Goal: Task Accomplishment & Management: Manage account settings

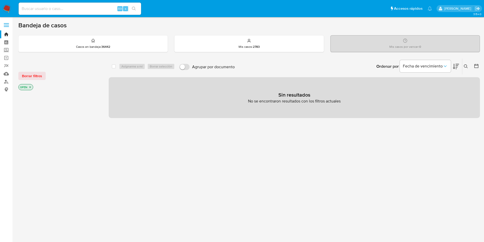
click at [5, 8] on img at bounding box center [7, 8] width 9 height 9
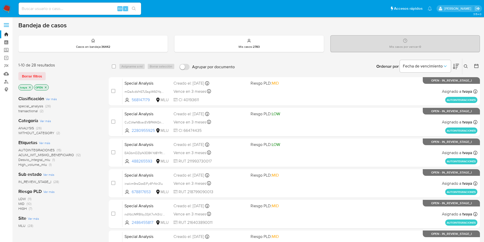
click at [85, 181] on div "IN_REVIEW_STAGE_I (28)" at bounding box center [59, 181] width 82 height 5
click at [27, 86] on p "tvaya" at bounding box center [26, 87] width 14 height 6
click at [28, 87] on icon "close-filter" at bounding box center [29, 87] width 3 height 3
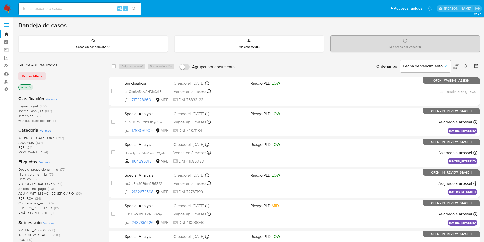
click at [465, 68] on icon at bounding box center [466, 66] width 4 height 4
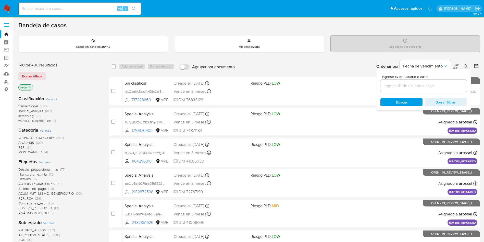
click at [400, 85] on input at bounding box center [423, 85] width 86 height 7
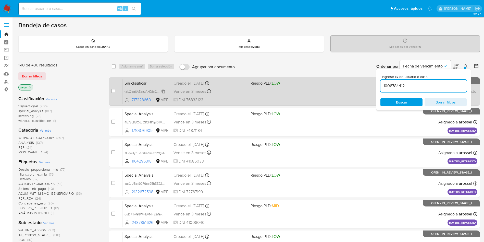
type input "1006784412"
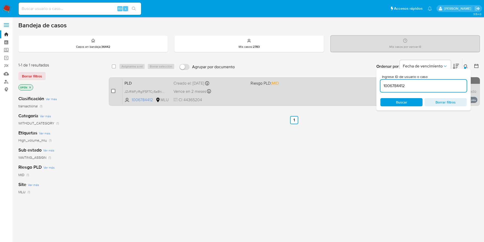
click at [112, 90] on input "checkbox" at bounding box center [113, 91] width 4 height 4
checkbox input "true"
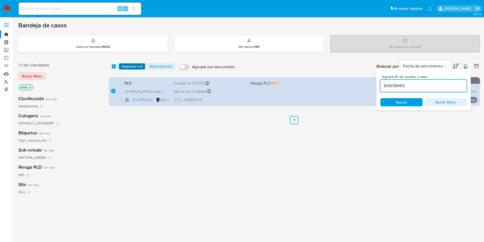
click at [129, 68] on span "Asignarme a mí" at bounding box center [131, 66] width 21 height 5
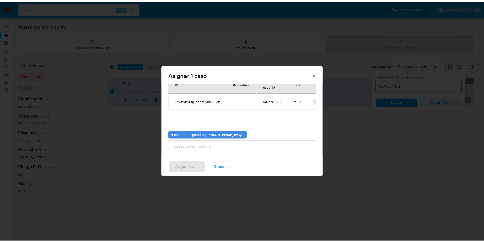
scroll to position [27, 0]
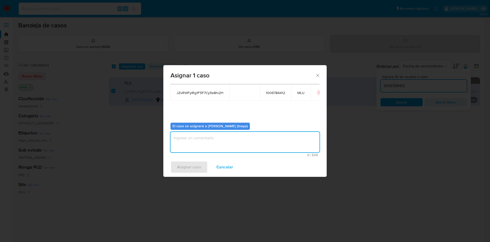
click at [229, 137] on textarea "assign-modal" at bounding box center [244, 142] width 149 height 20
type textarea "."
click at [191, 167] on span "Asignar caso" at bounding box center [189, 166] width 24 height 11
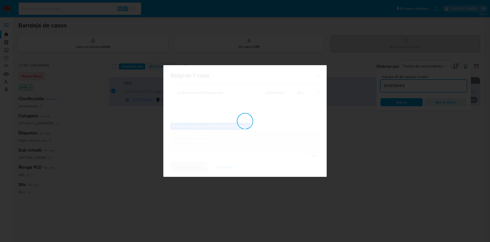
checkbox input "false"
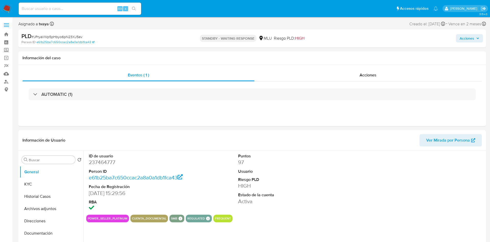
select select "10"
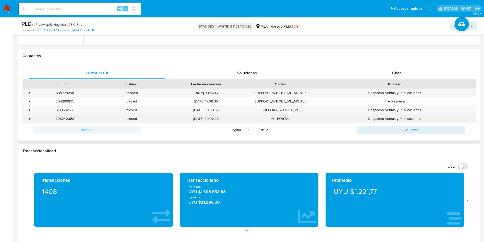
scroll to position [230, 0]
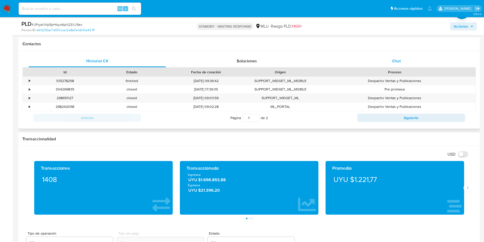
click at [402, 57] on div "Chat" at bounding box center [396, 61] width 137 height 12
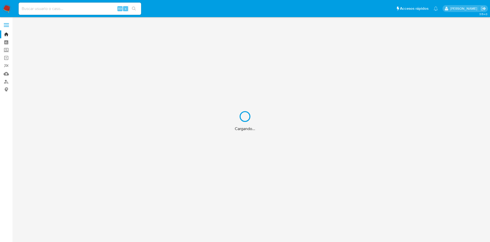
click at [64, 8] on div "Cargando..." at bounding box center [245, 121] width 490 height 242
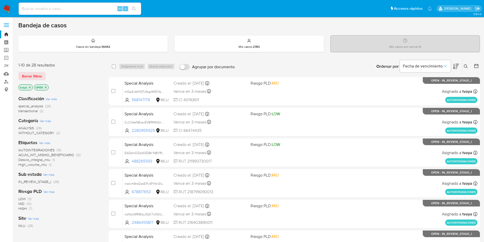
click at [64, 8] on input at bounding box center [80, 8] width 122 height 7
paste input "1006784412"
type input "1006784412"
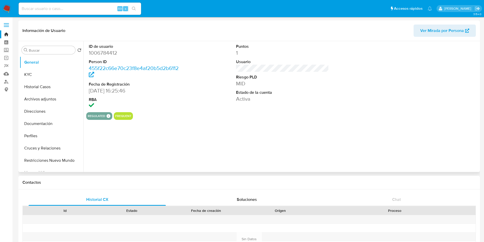
select select "10"
click at [52, 90] on button "Historial Casos" at bounding box center [50, 87] width 60 height 12
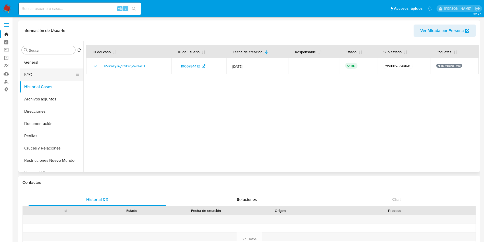
click at [42, 74] on button "KYC" at bounding box center [50, 74] width 60 height 12
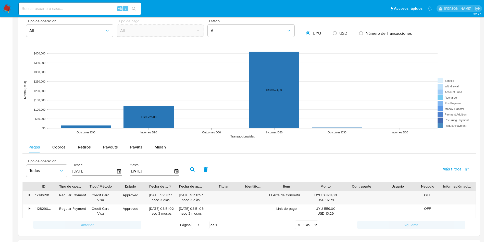
scroll to position [448, 0]
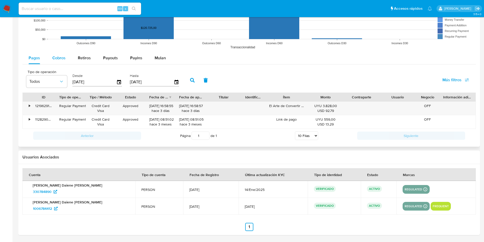
click at [62, 60] on span "Cobros" at bounding box center [58, 58] width 13 height 6
select select "10"
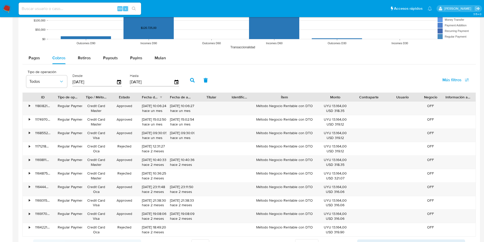
drag, startPoint x: 304, startPoint y: 98, endPoint x: 330, endPoint y: 98, distance: 25.8
click at [330, 98] on div "ID Tipo de operación Tipo / Método Estado Fecha de creación Fecha de aprobación…" at bounding box center [249, 97] width 453 height 9
drag, startPoint x: 316, startPoint y: 109, endPoint x: 256, endPoint y: 107, distance: 59.2
click at [256, 107] on div "Método Negocio Rentable con DTO" at bounding box center [285, 108] width 68 height 13
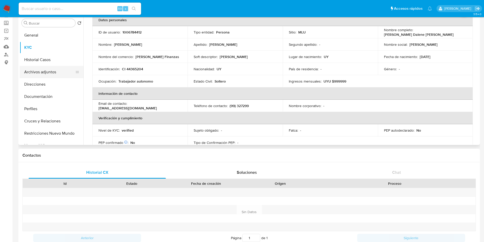
scroll to position [0, 0]
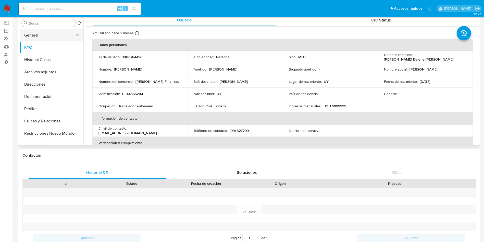
click at [34, 33] on button "General" at bounding box center [50, 35] width 60 height 12
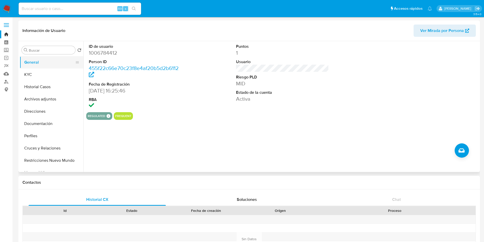
click at [43, 57] on button "General" at bounding box center [50, 62] width 60 height 12
click at [113, 54] on dd "1006784412" at bounding box center [135, 52] width 93 height 7
copy dd "1006784412"
click at [41, 84] on button "Historial Casos" at bounding box center [50, 87] width 60 height 12
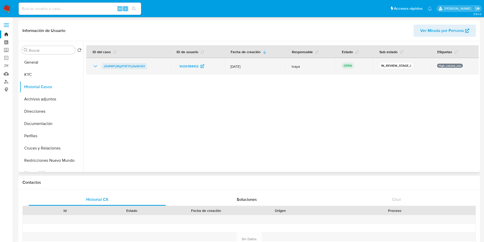
click at [117, 65] on span "JZvRWFylRg1F5F7Cy5e8hi2H" at bounding box center [124, 66] width 41 height 6
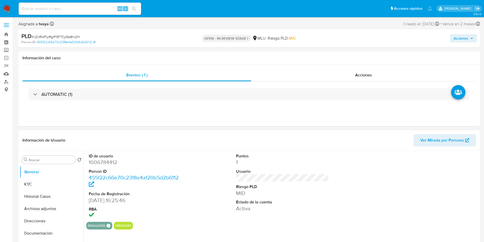
select select "10"
click at [87, 164] on div "ID de usuario 1006784412 Person ID 455f22c66e70c23f8e4af20b5d2b6112 Fecha de Re…" at bounding box center [135, 186] width 98 height 71
click at [101, 162] on dd "1006784412" at bounding box center [135, 161] width 93 height 7
copy dd "1006784412"
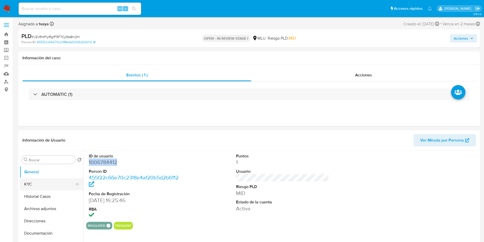
click at [40, 190] on button "Historial Casos" at bounding box center [52, 196] width 64 height 12
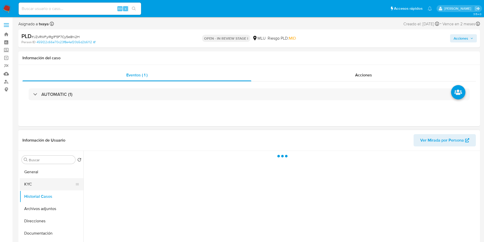
click at [41, 186] on button "KYC" at bounding box center [50, 184] width 60 height 12
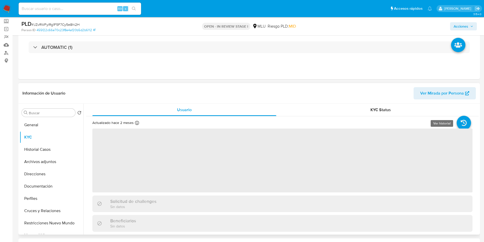
scroll to position [77, 0]
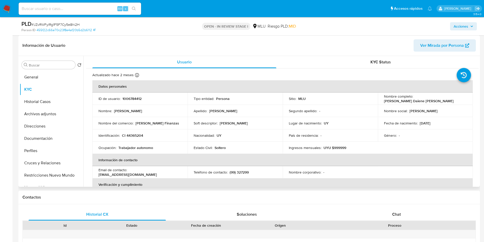
drag, startPoint x: 479, startPoint y: 95, endPoint x: 479, endPoint y: 98, distance: 3.1
click at [479, 98] on div "Buscar Volver al orden por defecto General KYC Historial Casos Archivos adjunto…" at bounding box center [248, 121] width 461 height 131
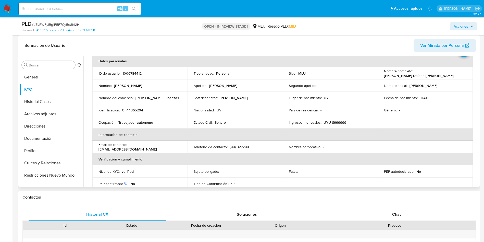
scroll to position [26, 0]
click at [128, 71] on p "1006784412" at bounding box center [131, 72] width 19 height 5
copy p "1006784412"
click at [39, 111] on button "Archivos adjuntos" at bounding box center [50, 114] width 60 height 12
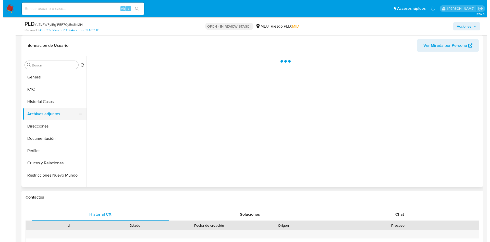
scroll to position [0, 0]
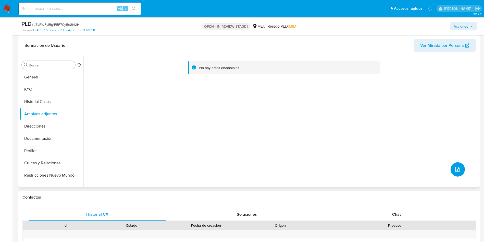
click at [455, 170] on icon "upload-file" at bounding box center [457, 169] width 6 height 6
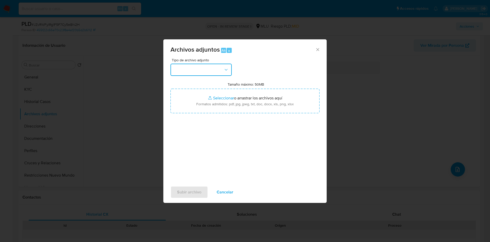
click at [206, 68] on button "button" at bounding box center [200, 70] width 61 height 12
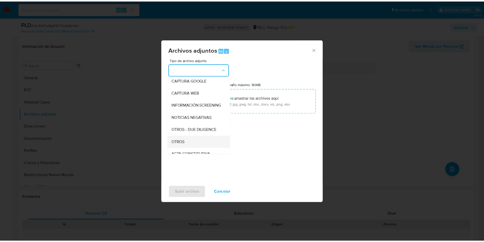
scroll to position [38, 0]
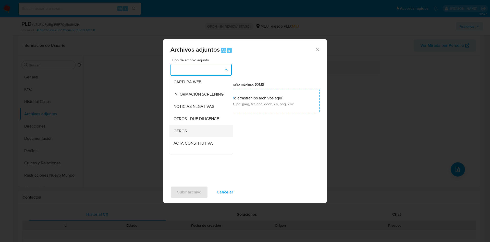
click at [189, 131] on div "OTROS" at bounding box center [199, 131] width 52 height 12
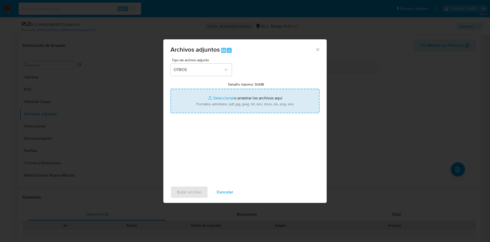
click at [229, 103] on input "Tamaño máximo: 50MB Seleccionar archivos" at bounding box center [244, 101] width 149 height 24
type input "C:\fakepath\1006784412 - Movimientos.xlsx"
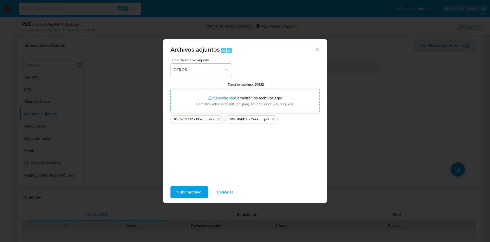
click at [197, 189] on span "Subir archivo" at bounding box center [189, 191] width 24 height 11
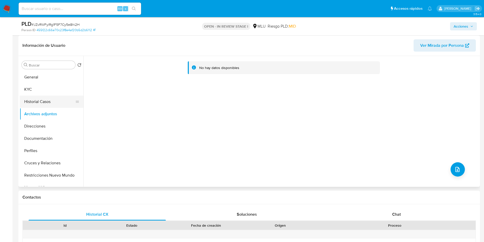
click at [35, 101] on button "Historial Casos" at bounding box center [50, 101] width 60 height 12
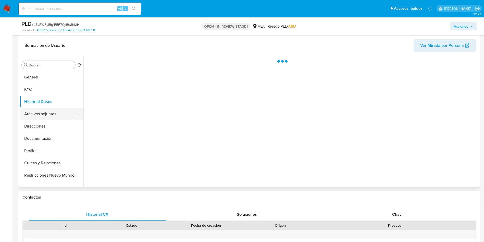
click at [46, 115] on button "Archivos adjuntos" at bounding box center [50, 114] width 60 height 12
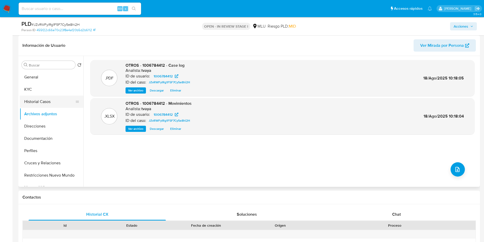
click at [48, 100] on button "Historial Casos" at bounding box center [50, 101] width 60 height 12
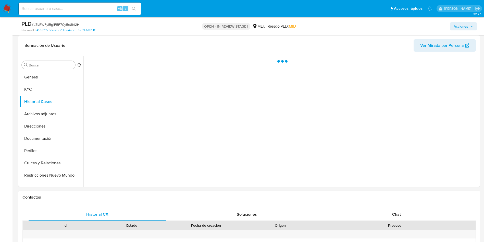
click at [461, 26] on span "Acciones" at bounding box center [461, 26] width 15 height 8
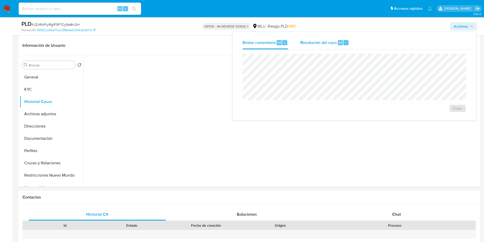
click at [318, 41] on span "Resolución del caso" at bounding box center [318, 42] width 36 height 6
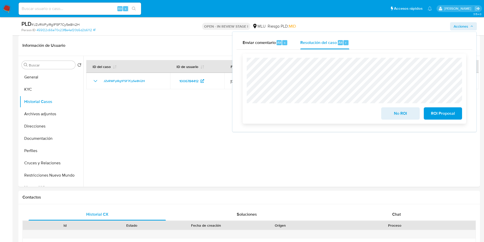
click at [393, 114] on span "No ROI" at bounding box center [400, 113] width 25 height 11
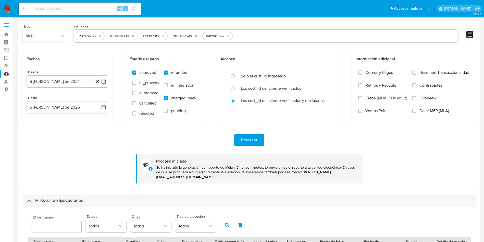
select select "10"
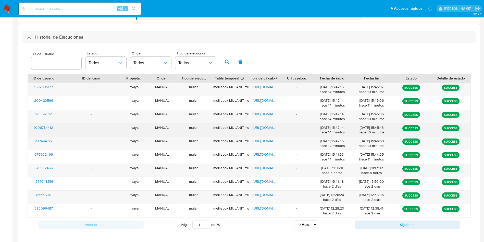
click at [262, 125] on span "[URL][DOMAIN_NAME]" at bounding box center [270, 127] width 35 height 5
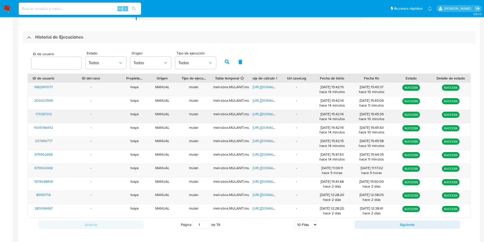
click at [271, 111] on span "[URL][DOMAIN_NAME]" at bounding box center [270, 113] width 35 height 5
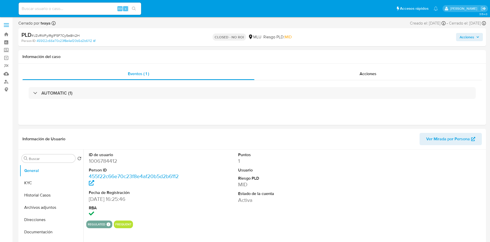
select select "10"
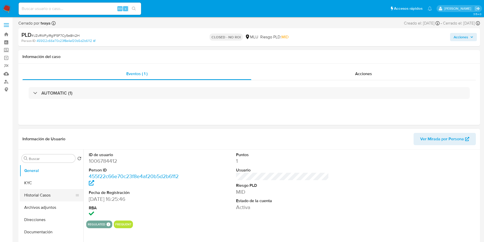
click at [35, 194] on button "Historial Casos" at bounding box center [50, 195] width 60 height 12
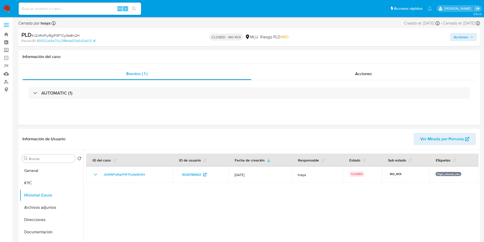
click at [8, 10] on img at bounding box center [7, 8] width 9 height 9
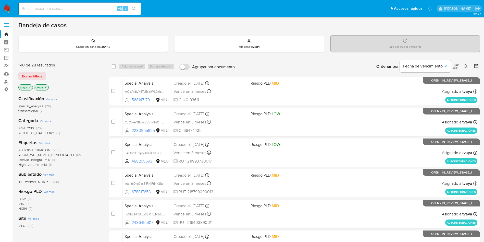
click at [58, 11] on input at bounding box center [80, 8] width 122 height 7
paste input "173397312"
type input "173397312"
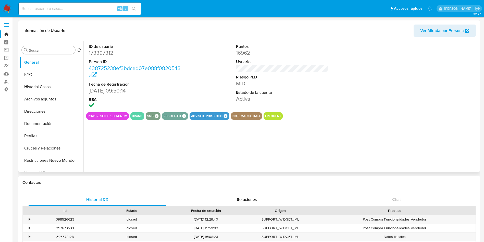
select select "10"
click at [42, 76] on button "KYC" at bounding box center [50, 74] width 60 height 12
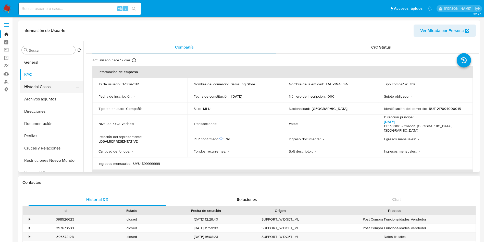
click at [37, 86] on button "Historial Casos" at bounding box center [50, 87] width 60 height 12
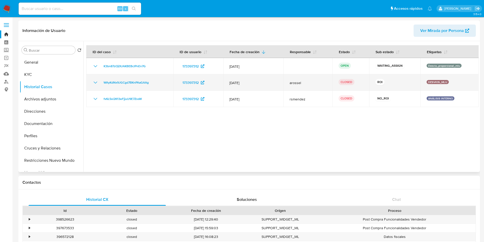
click at [92, 81] on icon "Mostrar/Ocultar" at bounding box center [95, 82] width 6 height 6
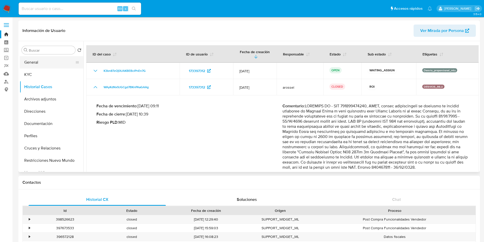
click at [46, 64] on button "General" at bounding box center [50, 62] width 60 height 12
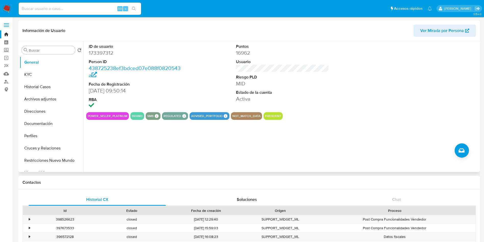
click at [98, 55] on dd "173397312" at bounding box center [135, 52] width 93 height 7
copy dd "173397312"
drag, startPoint x: 42, startPoint y: 87, endPoint x: 41, endPoint y: 92, distance: 4.7
click at [41, 92] on button "Historial Casos" at bounding box center [50, 87] width 60 height 12
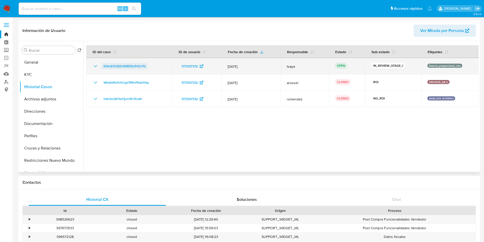
click at [119, 66] on span "K3bn87zOj0UAKBEBclPnEn7G" at bounding box center [125, 66] width 42 height 6
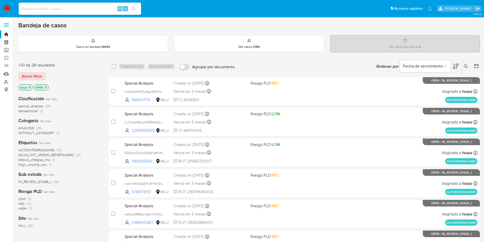
click at [30, 86] on icon "close-filter" at bounding box center [29, 87] width 3 height 3
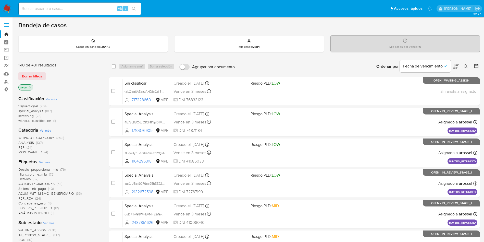
click at [466, 65] on icon at bounding box center [466, 66] width 4 height 4
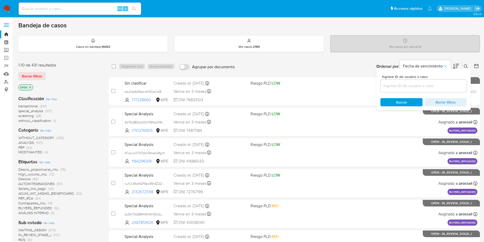
click at [390, 85] on input at bounding box center [423, 85] width 86 height 7
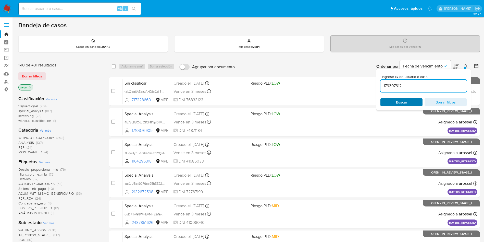
type input "173397312"
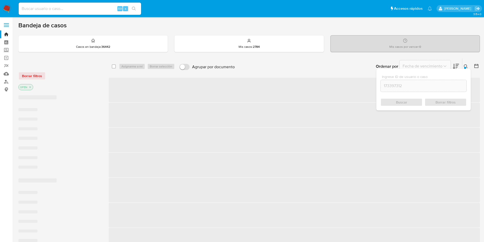
click at [407, 103] on div "Buscar Borrar filtros" at bounding box center [423, 102] width 86 height 8
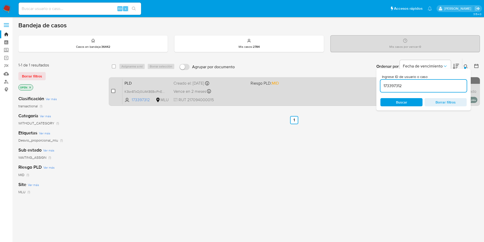
click at [112, 91] on input "checkbox" at bounding box center [113, 91] width 4 height 4
checkbox input "true"
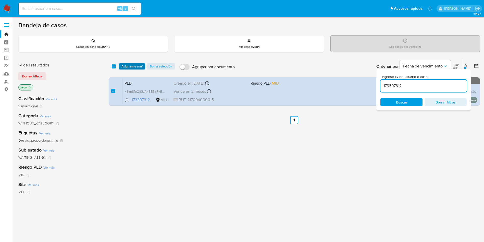
click at [135, 67] on span "Asignarme a mí" at bounding box center [131, 66] width 21 height 5
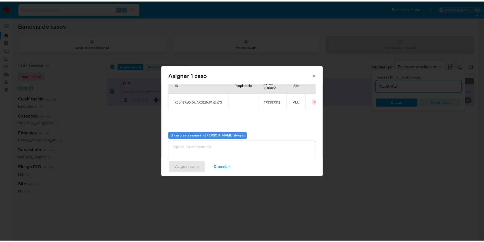
scroll to position [27, 0]
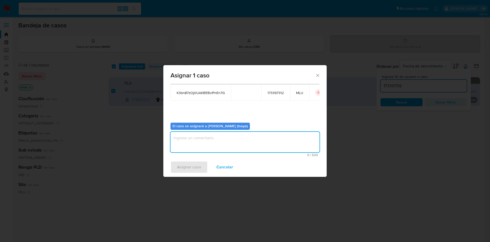
click at [188, 143] on textarea "assign-modal" at bounding box center [244, 142] width 149 height 20
type textarea "."
click at [176, 171] on button "Asignar caso" at bounding box center [188, 167] width 37 height 12
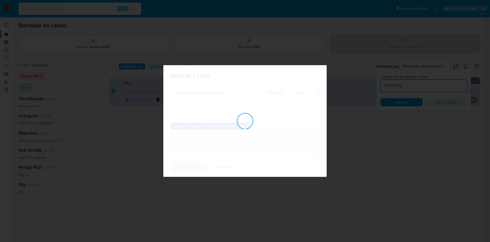
checkbox input "false"
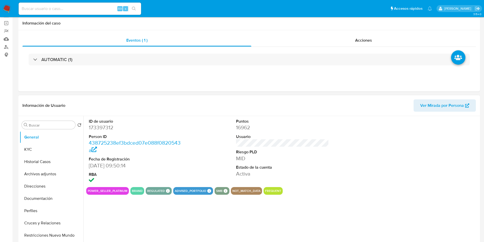
scroll to position [38, 0]
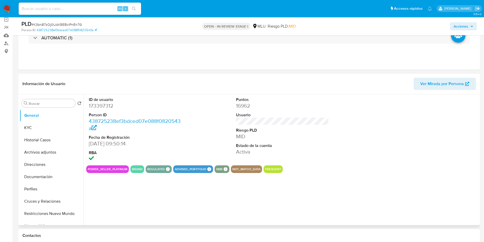
select select "10"
click at [107, 107] on dd "173397312" at bounding box center [135, 105] width 93 height 7
copy dd "173397312"
click at [102, 106] on dd "173397312" at bounding box center [135, 105] width 93 height 7
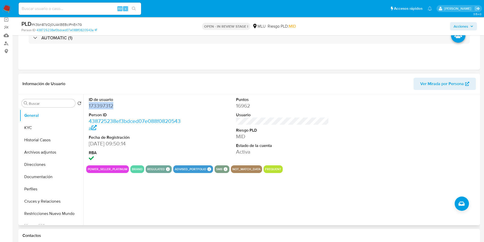
click at [102, 106] on dd "173397312" at bounding box center [135, 105] width 93 height 7
click at [39, 117] on button "General" at bounding box center [50, 115] width 60 height 12
click at [34, 127] on button "KYC" at bounding box center [50, 127] width 60 height 12
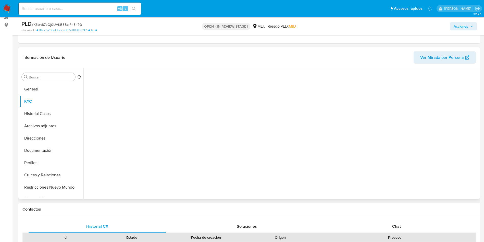
scroll to position [77, 0]
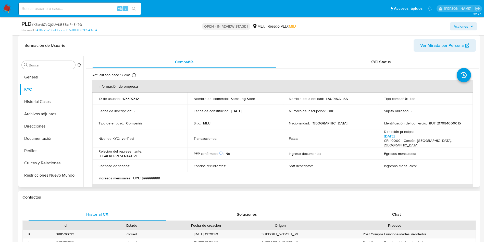
click at [479, 73] on div "Buscar Volver al orden por defecto General KYC Historial Casos Archivos adjunto…" at bounding box center [248, 121] width 461 height 131
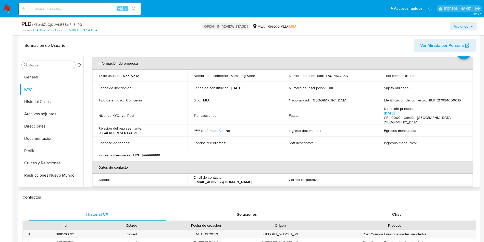
scroll to position [24, 0]
click at [241, 75] on p "Samsung Store" at bounding box center [243, 74] width 24 height 5
copy div "Nombre del comercio : Samsung Store"
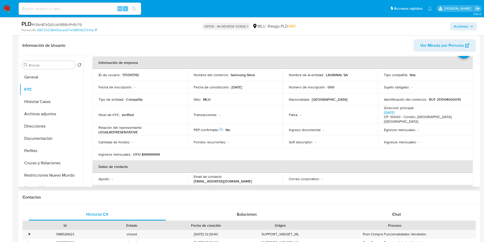
click at [329, 72] on p "LAURINAL SA" at bounding box center [337, 74] width 22 height 5
drag, startPoint x: 347, startPoint y: 75, endPoint x: 325, endPoint y: 74, distance: 22.7
click at [325, 74] on div "Nombre de la entidad : LAURINAL SA" at bounding box center [330, 74] width 83 height 5
copy p "LAURINAL SA"
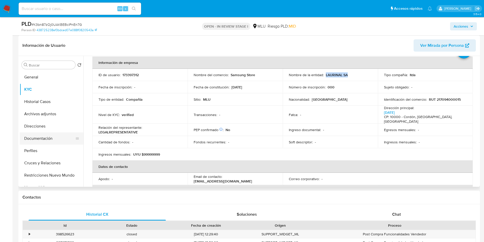
click at [40, 137] on button "Documentación" at bounding box center [50, 138] width 60 height 12
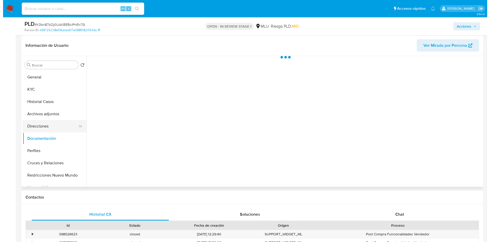
scroll to position [0, 0]
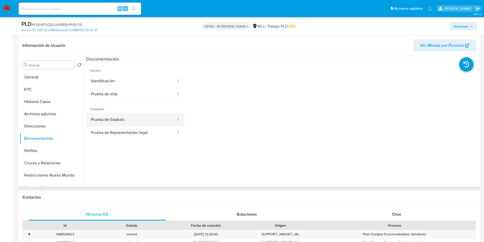
click at [127, 117] on button "Prueba de Estatuto" at bounding box center [131, 119] width 90 height 13
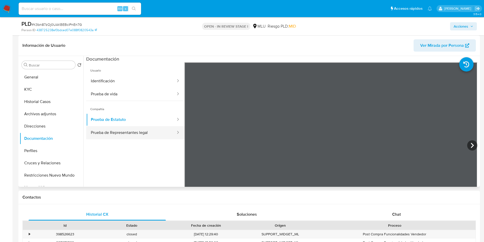
click at [131, 133] on button "Prueba de Representantes legal" at bounding box center [131, 132] width 90 height 13
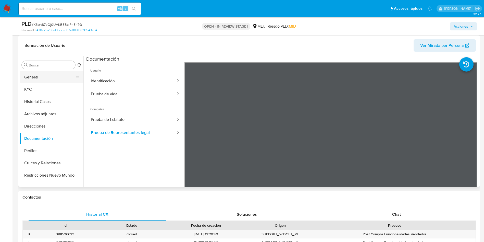
click at [43, 73] on button "General" at bounding box center [50, 77] width 60 height 12
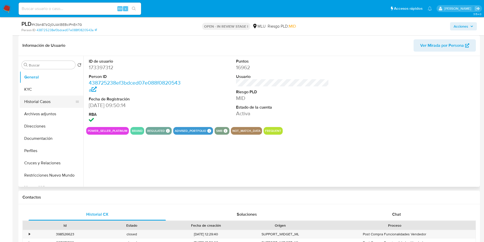
click at [31, 102] on button "Historial Casos" at bounding box center [50, 101] width 60 height 12
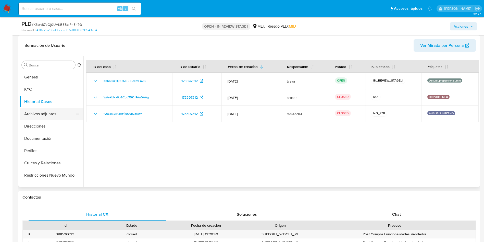
click at [48, 116] on button "Archivos adjuntos" at bounding box center [50, 114] width 60 height 12
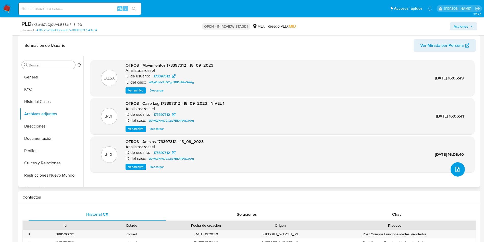
click at [459, 167] on button "upload-file" at bounding box center [457, 169] width 14 height 14
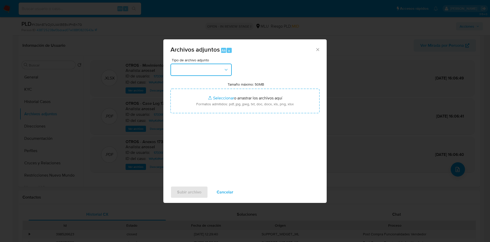
click at [204, 76] on div "Tipo de archivo adjunto Tamaño máximo: 50MB Seleccionar archivos Seleccionar o …" at bounding box center [244, 118] width 149 height 120
click at [201, 68] on button "button" at bounding box center [200, 70] width 61 height 12
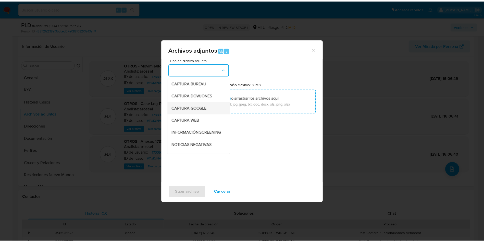
scroll to position [38, 0]
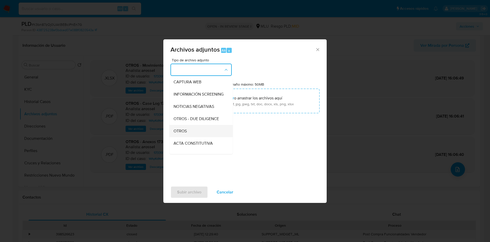
click at [191, 134] on div "OTROS" at bounding box center [199, 131] width 52 height 12
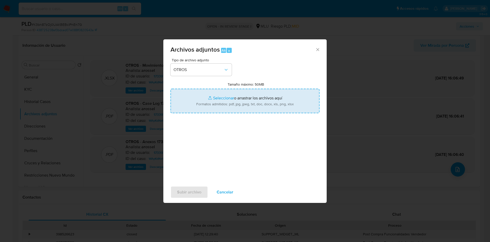
click at [232, 95] on input "Tamaño máximo: 50MB Seleccionar archivos" at bounding box center [244, 101] width 149 height 24
type input "C:\fakepath\173397312 - Movimientos.xlsx"
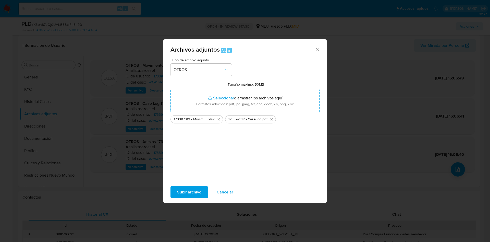
click at [190, 193] on span "Subir archivo" at bounding box center [189, 191] width 24 height 11
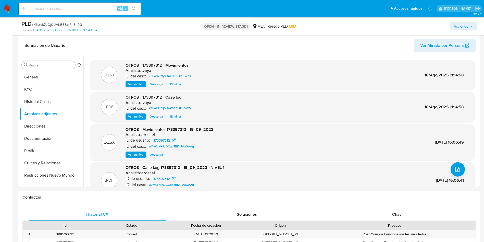
click at [465, 23] on span "Acciones" at bounding box center [461, 26] width 15 height 8
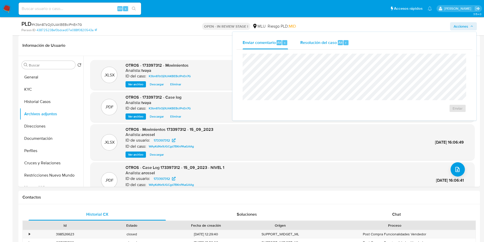
click at [314, 40] on span "Resolución del caso" at bounding box center [318, 42] width 36 height 6
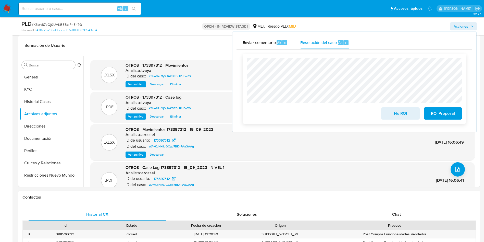
click at [400, 114] on span "No ROI" at bounding box center [400, 113] width 25 height 11
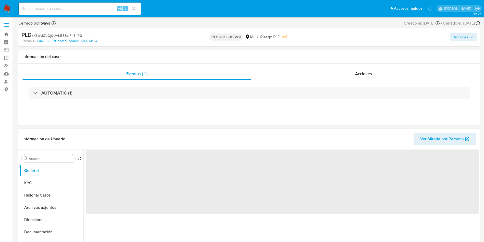
scroll to position [38, 0]
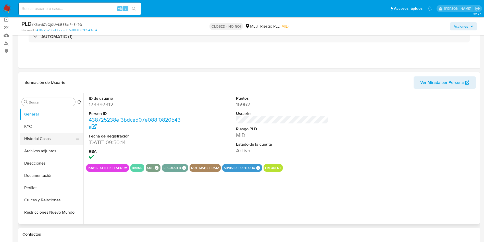
select select "10"
click at [49, 140] on button "Historial Casos" at bounding box center [50, 138] width 60 height 12
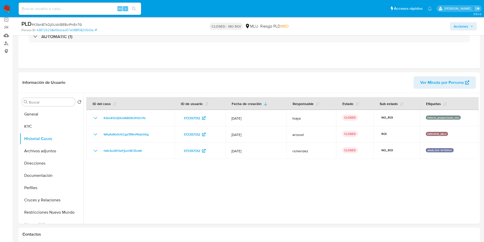
click at [69, 11] on input at bounding box center [80, 8] width 122 height 7
paste input "200423596"
type input "200423596"
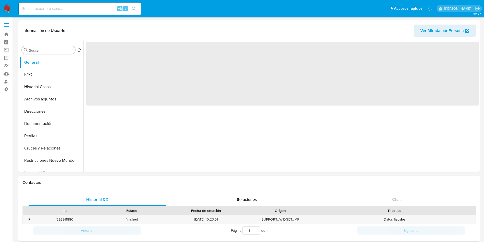
select select "10"
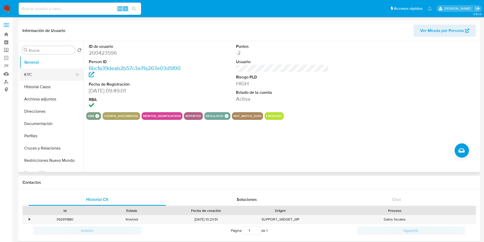
click at [32, 71] on button "KYC" at bounding box center [50, 74] width 60 height 12
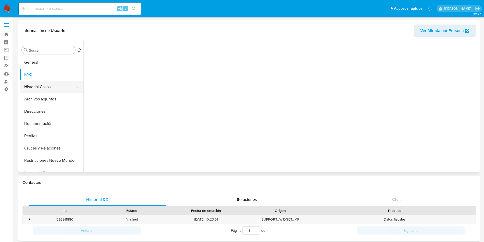
click at [42, 89] on button "Historial Casos" at bounding box center [50, 87] width 60 height 12
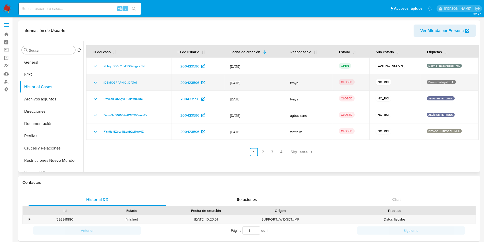
click at [98, 82] on div "[DEMOGRAPHIC_DATA]" at bounding box center [128, 82] width 73 height 6
click at [95, 82] on icon "Mostrar/Ocultar" at bounding box center [95, 82] width 6 height 6
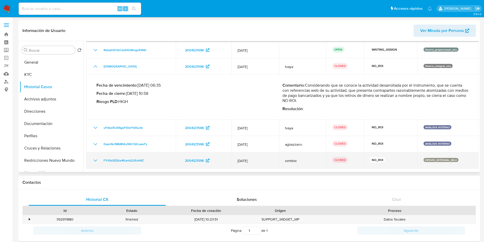
scroll to position [32, 0]
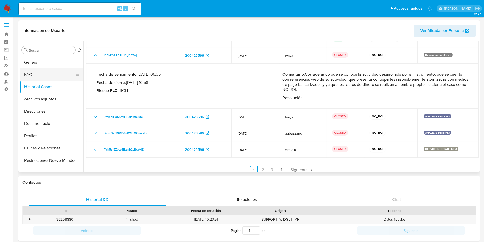
click at [41, 74] on button "KYC" at bounding box center [50, 74] width 60 height 12
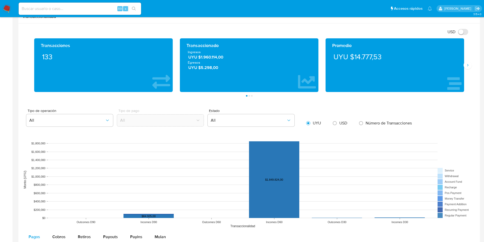
scroll to position [344, 0]
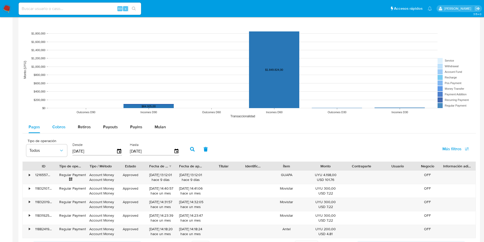
click at [55, 125] on span "Cobros" at bounding box center [58, 127] width 13 height 6
select select "10"
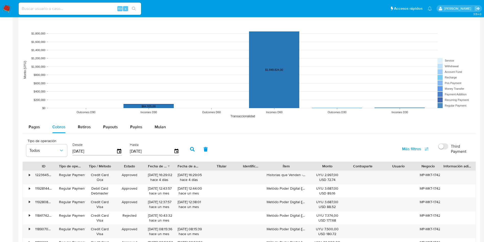
drag, startPoint x: 307, startPoint y: 168, endPoint x: 311, endPoint y: 161, distance: 7.7
click at [311, 161] on div at bounding box center [309, 165] width 9 height 9
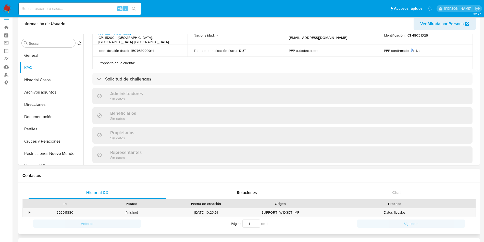
scroll to position [0, 0]
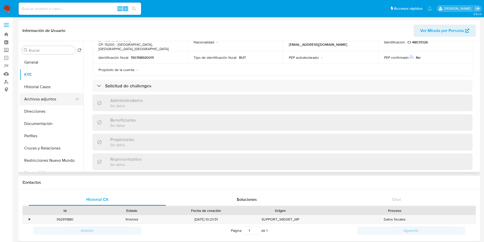
click at [31, 99] on button "Archivos adjuntos" at bounding box center [50, 99] width 60 height 12
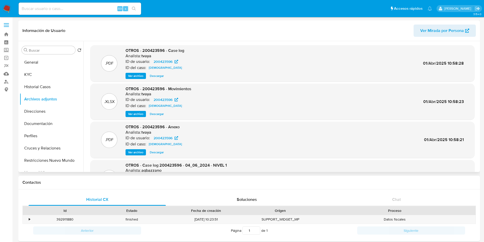
click at [139, 76] on span "Ver archivo" at bounding box center [135, 75] width 15 height 5
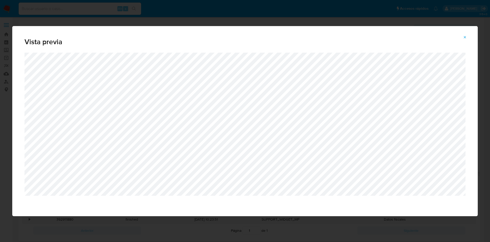
click at [467, 39] on button "Attachment preview" at bounding box center [464, 37] width 11 height 8
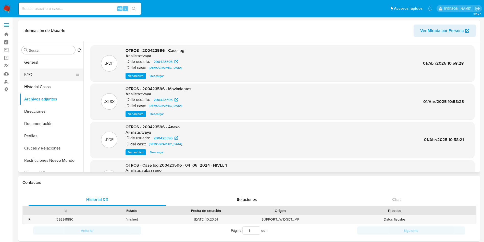
click at [29, 70] on button "KYC" at bounding box center [50, 74] width 60 height 12
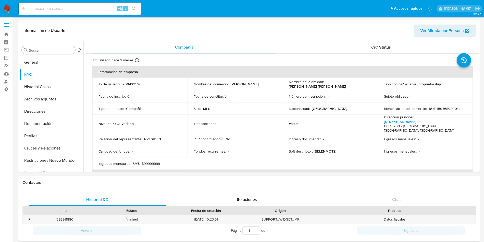
click at [442, 108] on p "RUT 150768920011" at bounding box center [444, 108] width 31 height 5
copy p "150768920011"
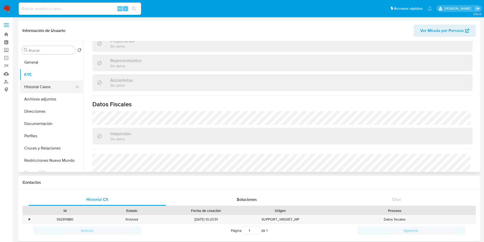
click at [38, 85] on button "Historial Casos" at bounding box center [50, 87] width 60 height 12
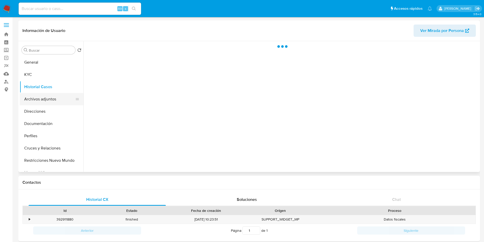
click at [37, 99] on button "Archivos adjuntos" at bounding box center [50, 99] width 60 height 12
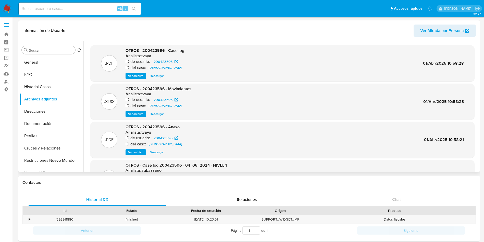
click at [137, 152] on span "Ver archivo" at bounding box center [135, 151] width 15 height 5
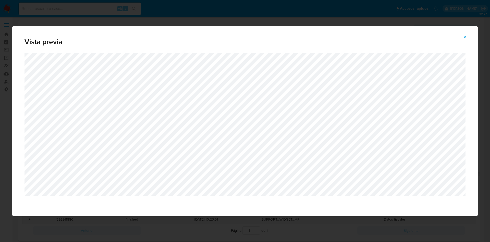
click at [286, 19] on div "Vista previa" at bounding box center [245, 121] width 490 height 242
click at [462, 37] on button "Attachment preview" at bounding box center [464, 37] width 11 height 8
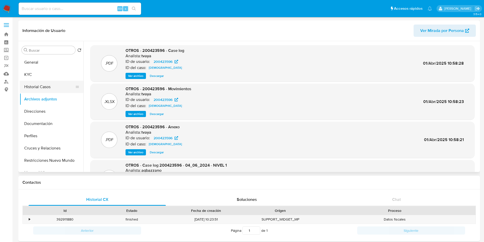
click at [48, 83] on button "Historial Casos" at bounding box center [50, 87] width 60 height 12
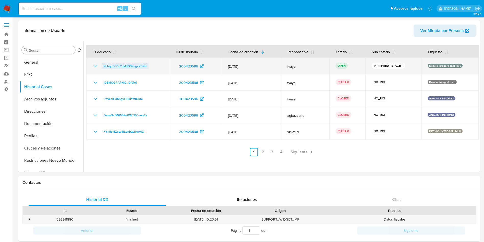
click at [135, 66] on span "Kbbqh5C0zCdsEIGSKngvX5Nh" at bounding box center [125, 66] width 43 height 6
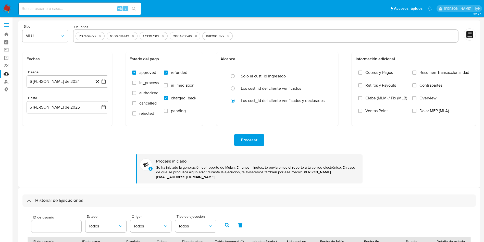
select select "10"
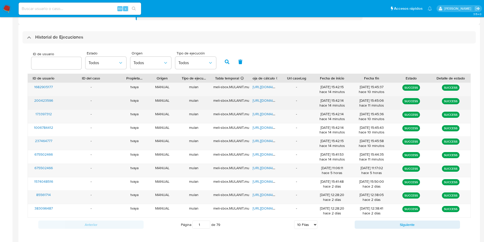
click at [264, 98] on span "[URL][DOMAIN_NAME]" at bounding box center [270, 100] width 35 height 5
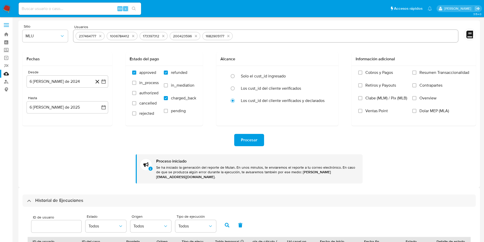
scroll to position [138, 0]
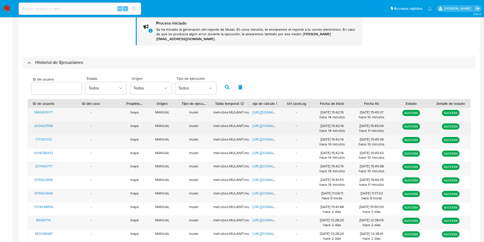
click at [264, 123] on span "[URL][DOMAIN_NAME]" at bounding box center [270, 125] width 35 height 5
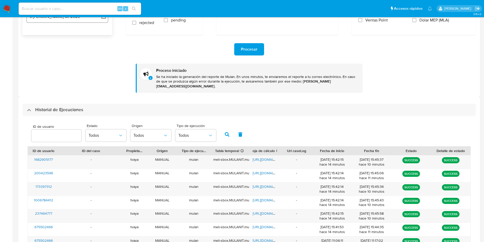
scroll to position [0, 0]
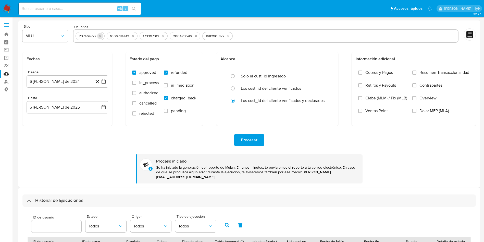
click at [103, 36] on button "quitar 237464777" at bounding box center [100, 36] width 6 height 6
click at [103, 36] on icon "quitar 1006784412" at bounding box center [102, 36] width 4 height 4
click at [103, 36] on div "173397312" at bounding box center [90, 36] width 28 height 8
click at [98, 35] on icon "quitar 173397312" at bounding box center [99, 36] width 4 height 4
click at [98, 35] on div "200423596" at bounding box center [88, 36] width 23 height 5
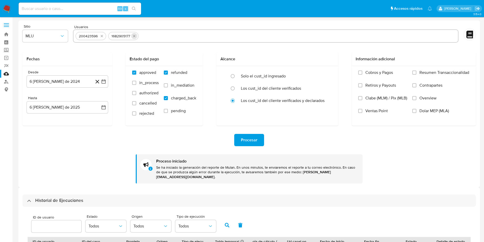
drag, startPoint x: 99, startPoint y: 35, endPoint x: 102, endPoint y: 35, distance: 3.2
click at [99, 35] on button "quitar 200423596" at bounding box center [102, 36] width 6 height 6
click at [103, 35] on icon "quitar 1682905177" at bounding box center [101, 36] width 4 height 4
click at [103, 35] on input "text" at bounding box center [266, 36] width 380 height 8
paste input "537216282"
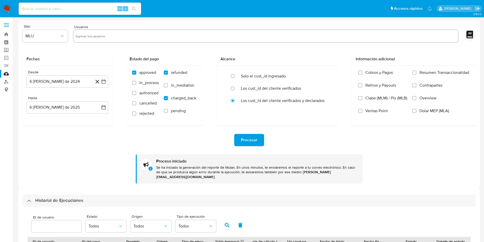
type input "537216282"
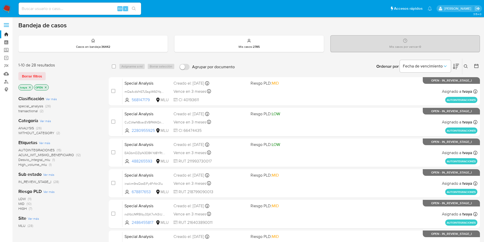
click at [28, 89] on p "tvaya" at bounding box center [26, 87] width 14 height 6
click at [29, 87] on icon "close-filter" at bounding box center [29, 87] width 3 height 3
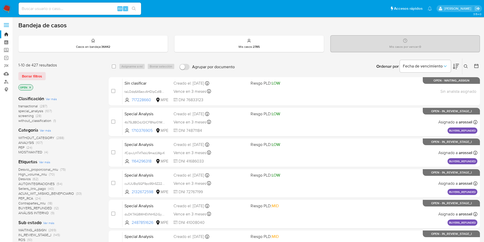
click at [466, 64] on button at bounding box center [466, 66] width 8 height 6
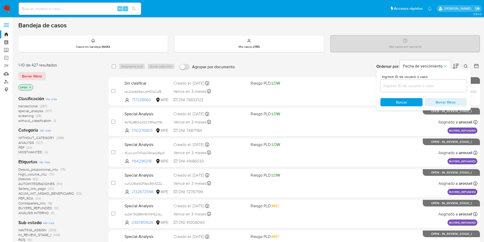
click at [395, 84] on input at bounding box center [423, 85] width 86 height 7
type input "200423596"
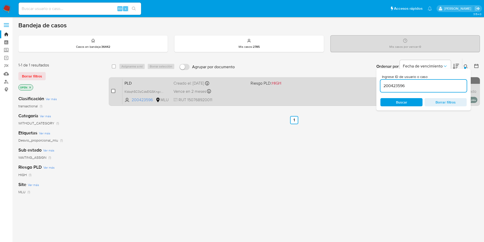
click at [114, 90] on input "checkbox" at bounding box center [113, 91] width 4 height 4
checkbox input "true"
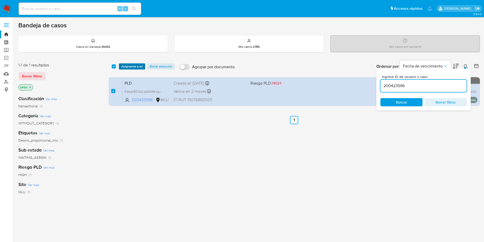
click at [132, 69] on span "Asignarme a mí" at bounding box center [131, 66] width 21 height 5
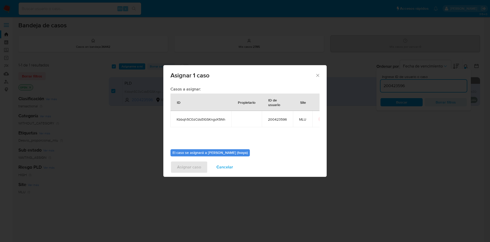
click at [134, 68] on div "Asignar 1 caso Casos a asignar: ID Propietario ID de usuario Site Kbbqh5C0zCdsE…" at bounding box center [245, 121] width 490 height 242
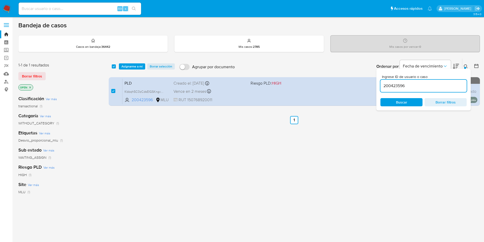
click at [140, 67] on span "Asignarme a mí" at bounding box center [131, 66] width 21 height 5
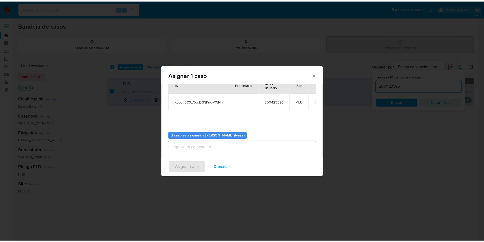
scroll to position [27, 0]
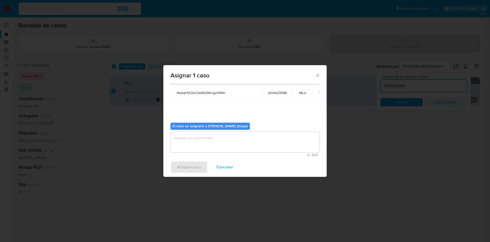
click at [209, 138] on textarea "assign-modal" at bounding box center [244, 142] width 149 height 20
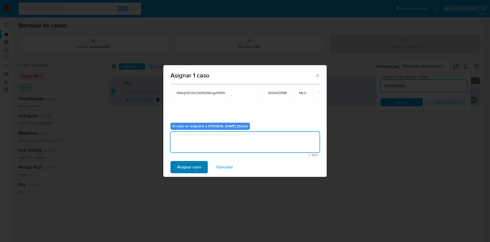
type textarea "."
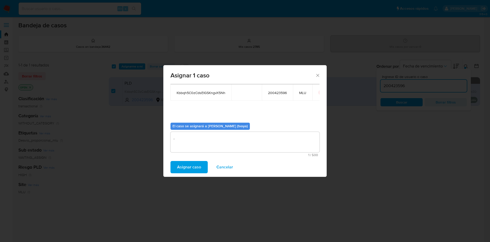
click at [190, 162] on span "Asignar caso" at bounding box center [189, 166] width 24 height 11
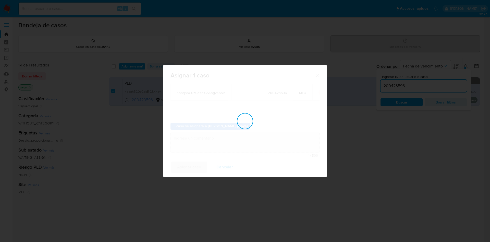
checkbox input "false"
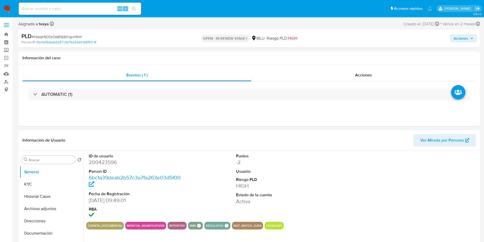
select select "10"
click at [103, 159] on dd "200423596" at bounding box center [135, 161] width 93 height 7
click at [103, 161] on dd "200423596" at bounding box center [135, 161] width 93 height 7
drag, startPoint x: 103, startPoint y: 161, endPoint x: 114, endPoint y: 163, distance: 10.6
click at [103, 161] on dd "200423596" at bounding box center [135, 161] width 93 height 7
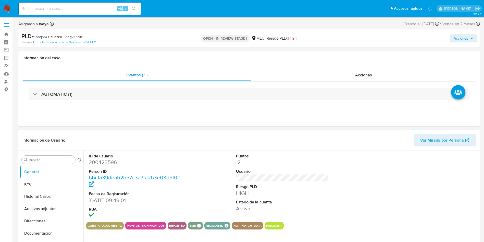
click at [104, 162] on dd "200423596" at bounding box center [135, 161] width 93 height 7
copy dd "200423596"
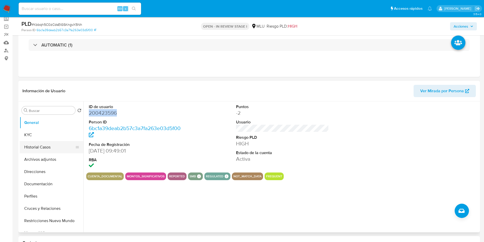
scroll to position [38, 0]
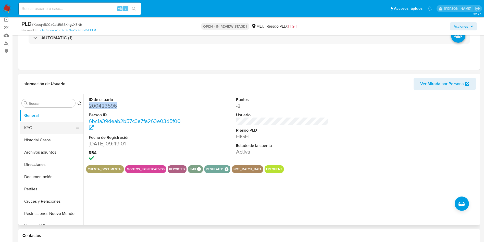
click at [33, 129] on button "KYC" at bounding box center [50, 127] width 60 height 12
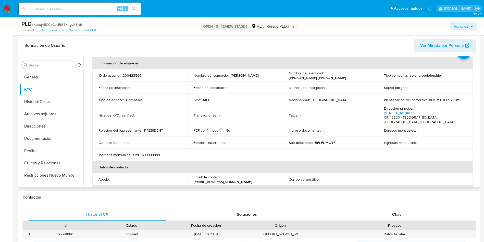
scroll to position [26, 0]
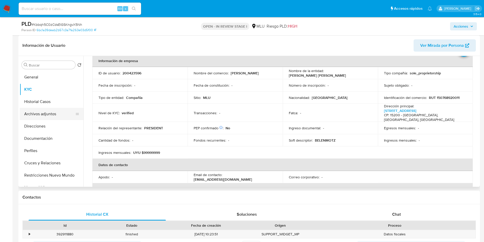
click at [34, 116] on button "Archivos adjuntos" at bounding box center [50, 114] width 60 height 12
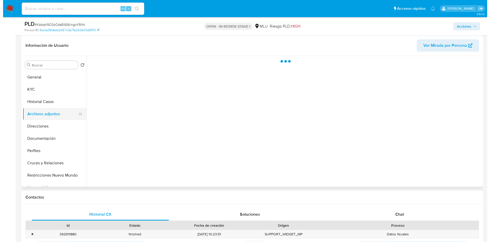
scroll to position [0, 0]
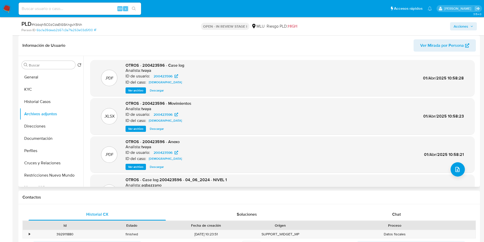
click at [137, 168] on span "Ver archivo" at bounding box center [135, 166] width 15 height 5
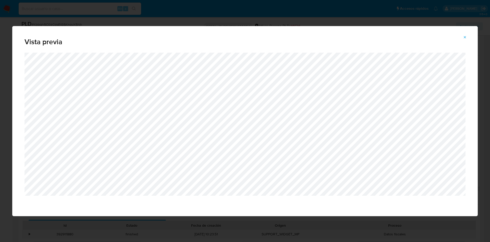
click at [468, 37] on button "Attachment preview" at bounding box center [464, 37] width 11 height 8
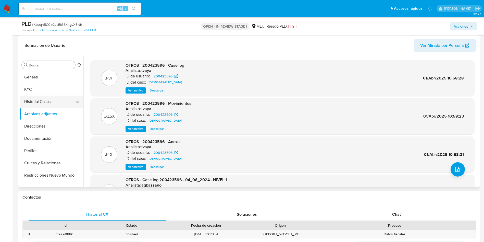
click at [33, 105] on button "Historial Casos" at bounding box center [50, 101] width 60 height 12
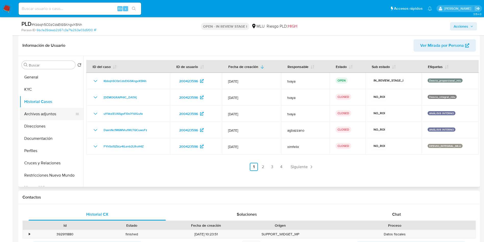
click at [38, 118] on button "Archivos adjuntos" at bounding box center [50, 114] width 60 height 12
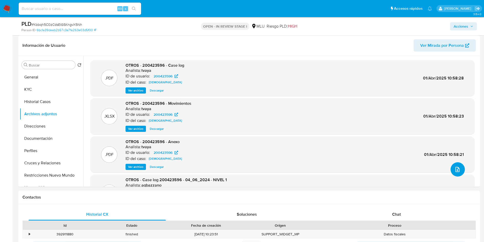
click at [458, 170] on button "upload-file" at bounding box center [457, 169] width 14 height 14
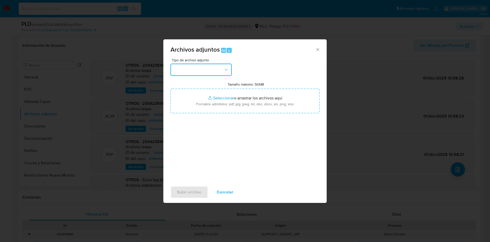
click at [213, 69] on button "button" at bounding box center [200, 70] width 61 height 12
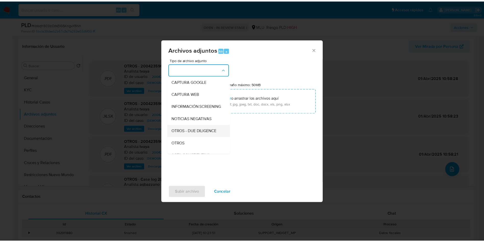
scroll to position [38, 0]
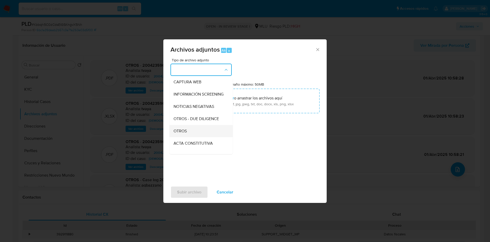
click at [196, 135] on div "OTROS" at bounding box center [199, 131] width 52 height 12
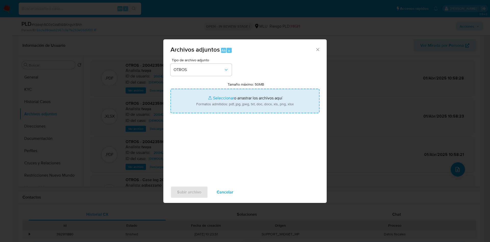
click at [236, 94] on input "Tamaño máximo: 50MB Seleccionar archivos" at bounding box center [244, 101] width 149 height 24
type input "C:\fakepath\200423596 - Movimientos.xlsx"
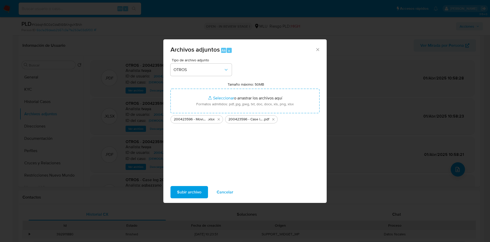
click at [191, 189] on span "Subir archivo" at bounding box center [189, 191] width 24 height 11
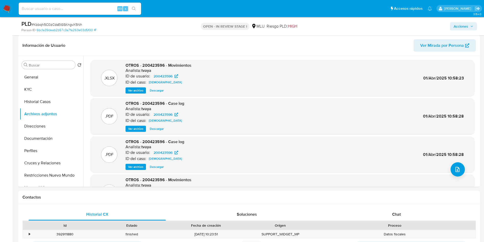
click at [465, 28] on span "Acciones" at bounding box center [461, 26] width 15 height 8
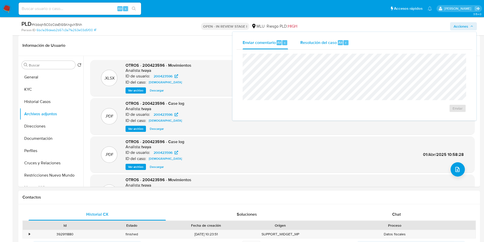
click at [300, 45] on span "Resolución del caso" at bounding box center [318, 42] width 36 height 6
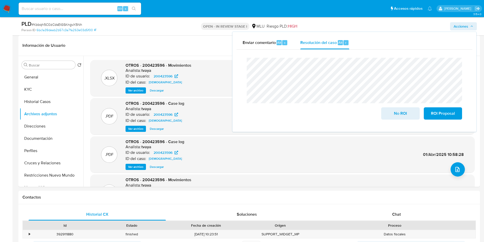
click at [235, 66] on div "Enviar comentario Alt c Resolución del caso Alt r Cierre de caso No ROI ROI Pro…" at bounding box center [354, 82] width 244 height 100
click at [398, 116] on span "No ROI" at bounding box center [400, 113] width 25 height 11
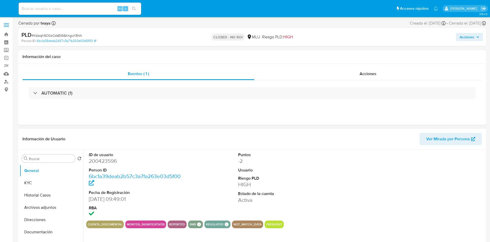
select select "10"
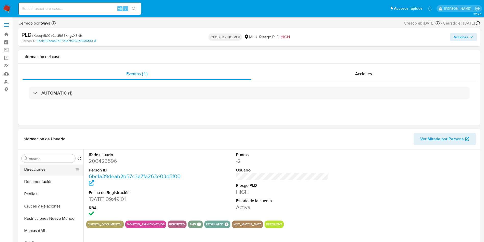
scroll to position [38, 0]
click at [38, 193] on button "Documentación" at bounding box center [50, 193] width 60 height 12
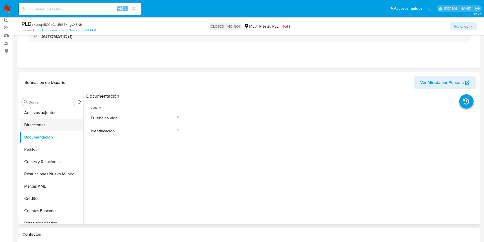
click at [42, 124] on button "Direcciones" at bounding box center [50, 125] width 60 height 12
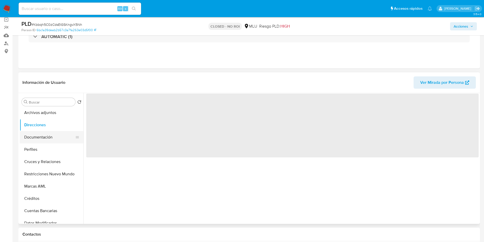
scroll to position [0, 0]
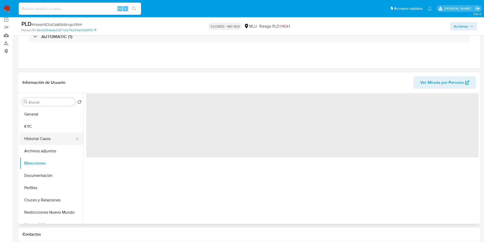
click at [42, 135] on button "Historial Casos" at bounding box center [50, 138] width 60 height 12
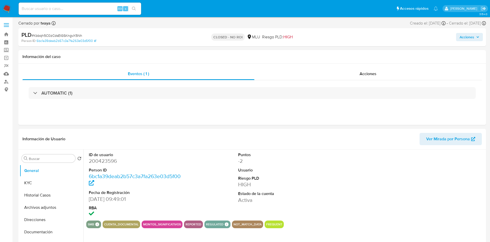
select select "10"
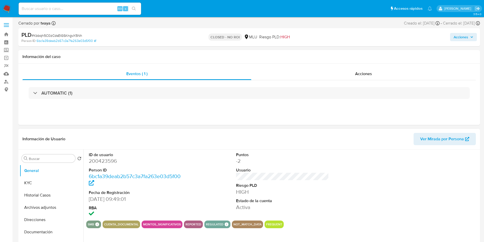
click at [381, 177] on div at bounding box center [430, 184] width 98 height 71
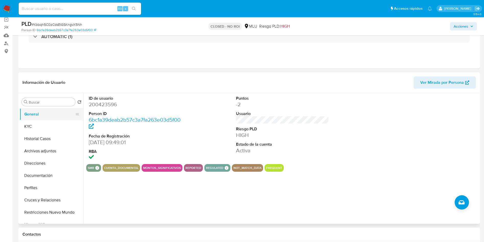
click at [32, 109] on button "General" at bounding box center [50, 114] width 60 height 12
click at [40, 137] on button "Historial Casos" at bounding box center [50, 138] width 60 height 12
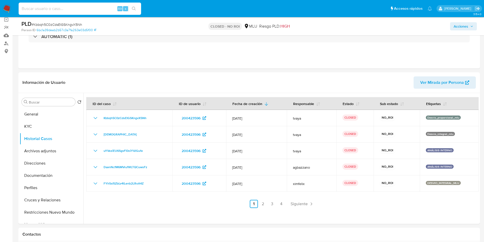
click at [95, 8] on input at bounding box center [80, 8] width 122 height 7
paste input "1682905177"
type input "1682905177"
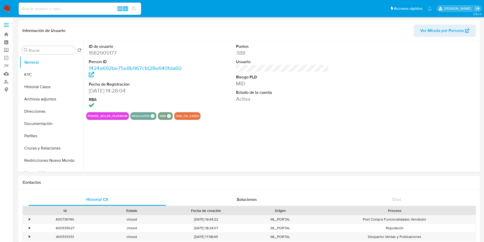
select select "10"
click at [42, 88] on button "Historial Casos" at bounding box center [50, 87] width 60 height 12
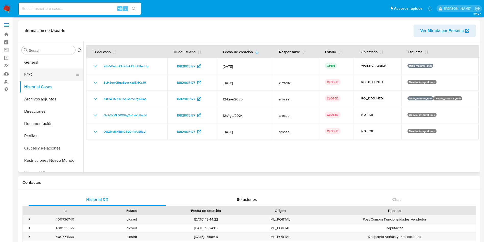
click at [46, 79] on button "KYC" at bounding box center [50, 74] width 60 height 12
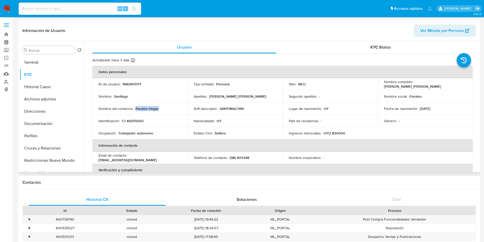
drag, startPoint x: 135, startPoint y: 109, endPoint x: 159, endPoint y: 110, distance: 24.5
click at [159, 110] on div "Nombre del comercio : Paraíso Hogar" at bounding box center [139, 108] width 83 height 5
copy p "Paraíso Hogar"
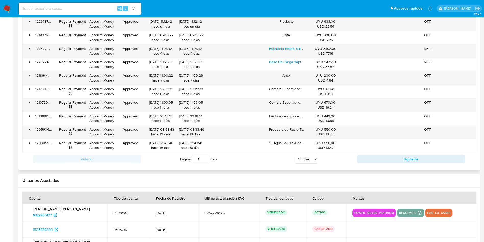
scroll to position [421, 0]
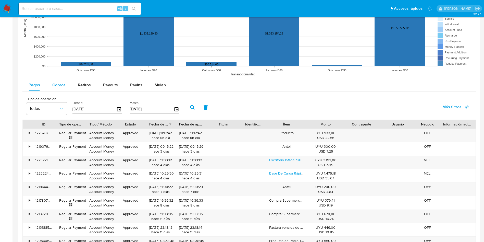
click at [56, 87] on span "Cobros" at bounding box center [58, 85] width 13 height 6
select select "10"
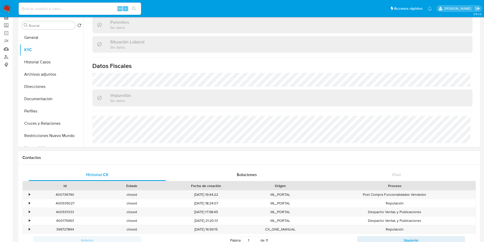
scroll to position [0, 0]
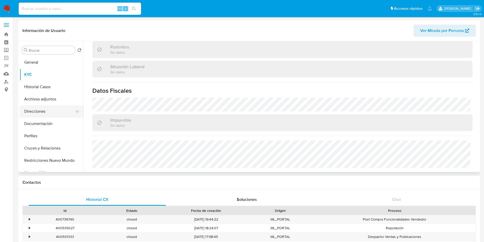
click at [34, 111] on button "Direcciones" at bounding box center [50, 111] width 60 height 12
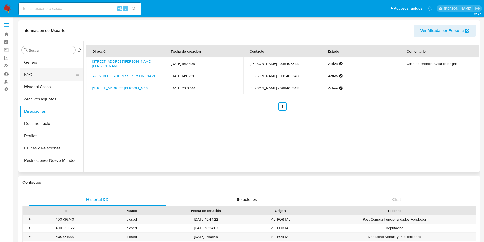
click at [30, 75] on button "KYC" at bounding box center [50, 74] width 60 height 12
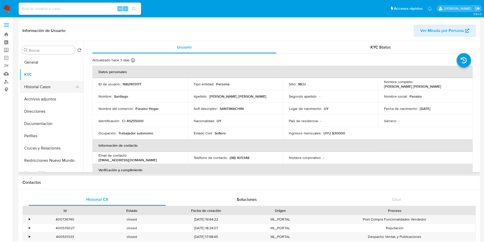
click at [35, 87] on button "Historial Casos" at bounding box center [50, 87] width 60 height 12
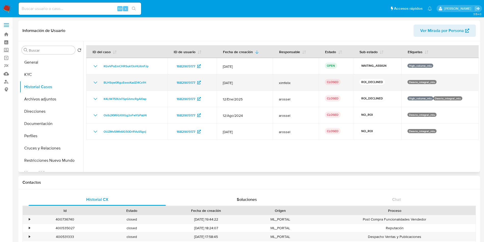
click at [94, 83] on icon "Mostrar/Ocultar" at bounding box center [95, 82] width 6 height 6
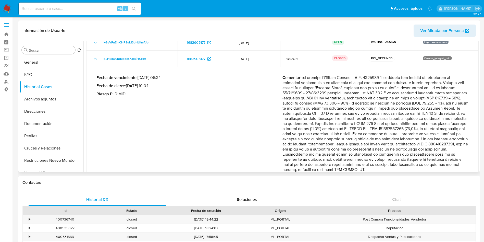
scroll to position [38, 0]
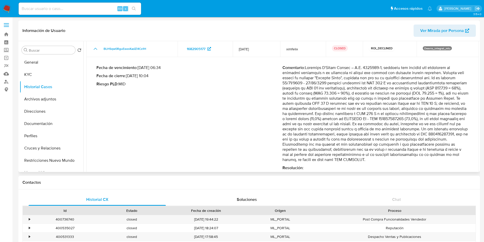
click at [312, 140] on p "Comentario :" at bounding box center [375, 113] width 186 height 97
click at [216, 117] on div "Fecha de vencimiento : 13/05/2025 06:34 Fecha de cierre : 29/04/2025 10:04 Ries…" at bounding box center [189, 117] width 186 height 105
drag, startPoint x: 33, startPoint y: 61, endPoint x: 30, endPoint y: 60, distance: 3.6
click at [33, 61] on button "General" at bounding box center [50, 62] width 60 height 12
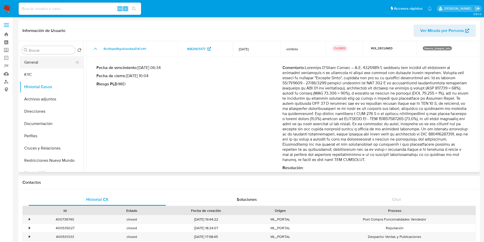
scroll to position [0, 0]
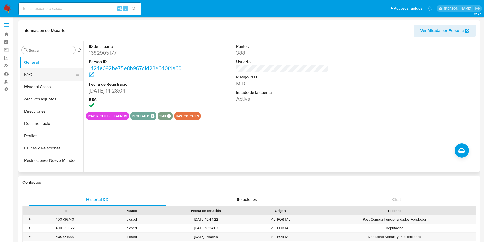
click at [38, 75] on button "KYC" at bounding box center [50, 74] width 60 height 12
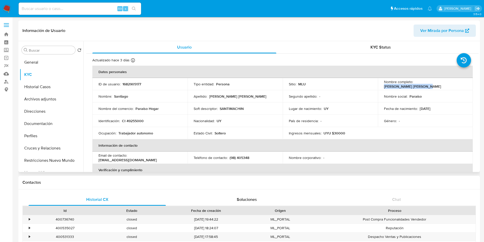
drag, startPoint x: 452, startPoint y: 86, endPoint x: 414, endPoint y: 85, distance: 38.3
click at [414, 85] on p "Santiago D'Eboli Machin" at bounding box center [412, 86] width 57 height 5
copy p "Santiago D'Eboli Machin"
click at [52, 104] on button "Archivos adjuntos" at bounding box center [50, 99] width 60 height 12
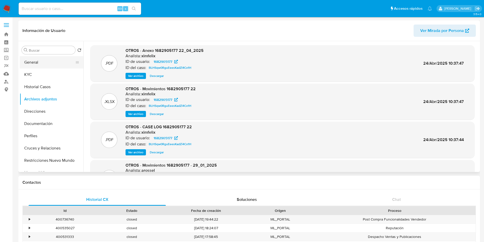
click at [37, 59] on button "General" at bounding box center [50, 62] width 60 height 12
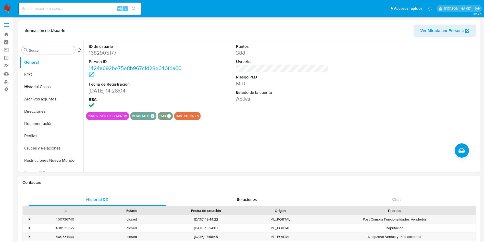
click at [8, 6] on img at bounding box center [7, 8] width 9 height 9
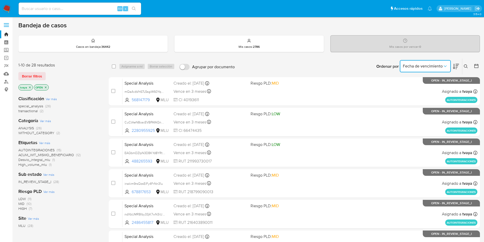
click at [447, 66] on icon "Ordenar por" at bounding box center [445, 66] width 5 height 5
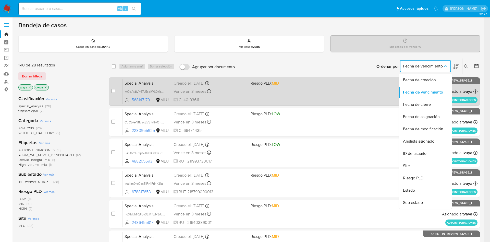
click at [425, 84] on div "Fecha de creación" at bounding box center [424, 80] width 42 height 12
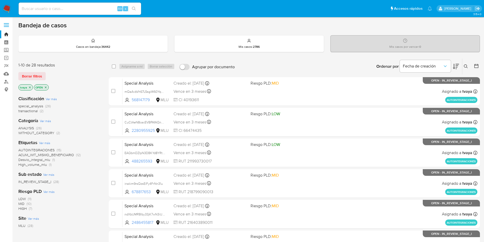
click at [456, 67] on icon at bounding box center [456, 66] width 6 height 5
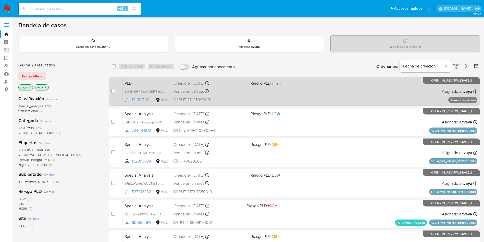
click at [302, 99] on div "PLD CHANs9PK9cuVlelKPl5mXQjh 1219217161 MLU Riesgo PLD: HIGH Creado el: 12/06/2…" at bounding box center [299, 91] width 355 height 26
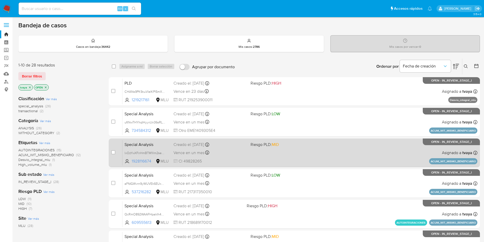
scroll to position [38, 0]
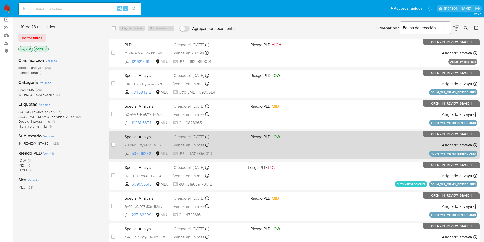
click at [259, 151] on div "Special Analysis aFfdGWvrn9yWUVEk6EUx9PMq 537216282 MLU Riesgo PLD: LOW Creado …" at bounding box center [299, 145] width 355 height 26
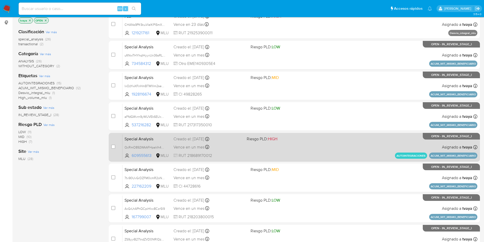
scroll to position [77, 0]
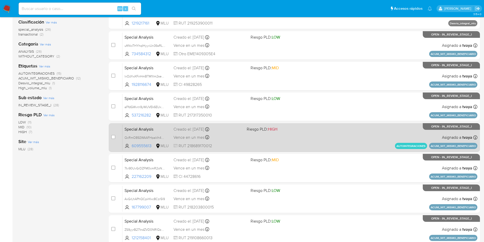
click at [291, 142] on div "Special Analysis QcRmO892WAAFHpakIh4cHidw 609555613 MLU Riesgo PLD: HIGH Creado…" at bounding box center [299, 137] width 355 height 26
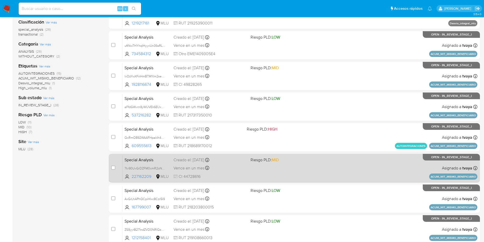
click at [267, 164] on div "Special Analysis 7tv90UvGrDZFM0cmR2oNbnTR 227162209 MLU Riesgo PLD: MID Creado …" at bounding box center [299, 168] width 355 height 26
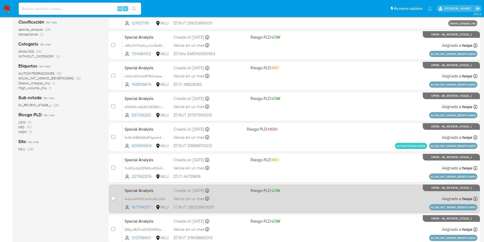
click at [253, 194] on div "Special Analysis AxGrLhAPhQCpiHIxc8Czr5l9 167799007 MLU Riesgo PLD: LOW Creado …" at bounding box center [299, 198] width 355 height 26
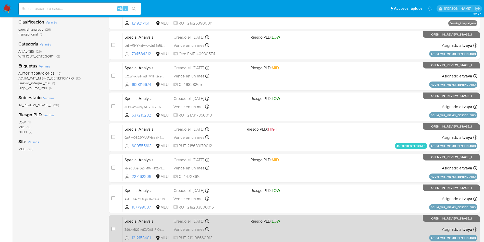
click at [254, 226] on div "Special Analysis ZS9yyrB271ndZVD0NRlQzk1A 1212158401 MLU Riesgo PLD: LOW Creado…" at bounding box center [299, 229] width 355 height 26
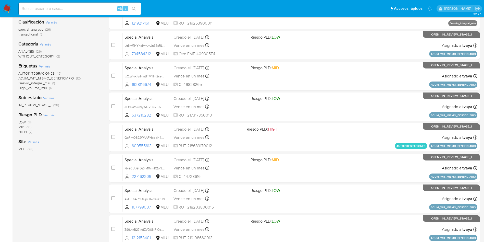
click at [4, 7] on img at bounding box center [7, 8] width 9 height 9
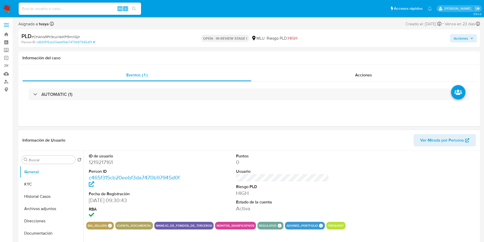
select select "10"
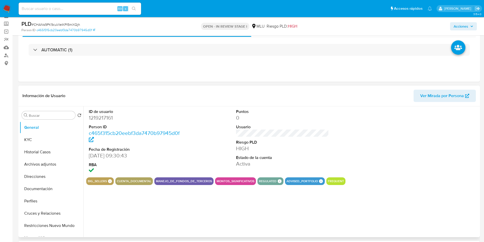
scroll to position [38, 0]
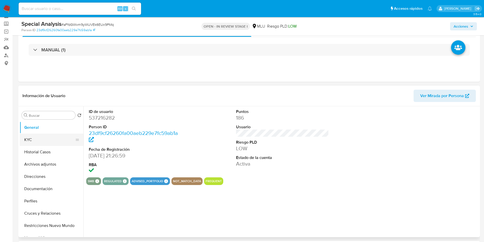
scroll to position [38, 0]
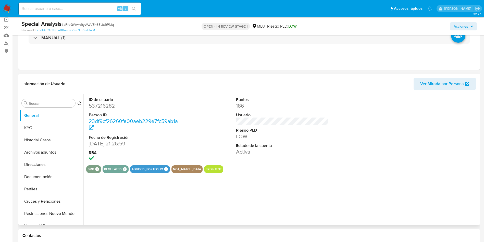
select select "10"
click at [99, 104] on dd "537216282" at bounding box center [135, 105] width 93 height 7
copy dd "537216282"
click at [31, 129] on button "KYC" at bounding box center [50, 127] width 60 height 12
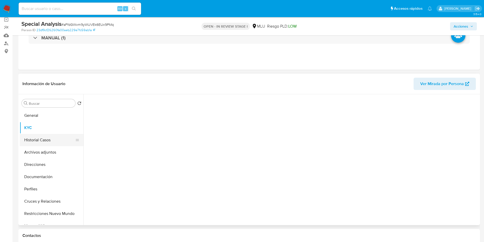
click at [41, 143] on button "Historial Casos" at bounding box center [50, 140] width 60 height 12
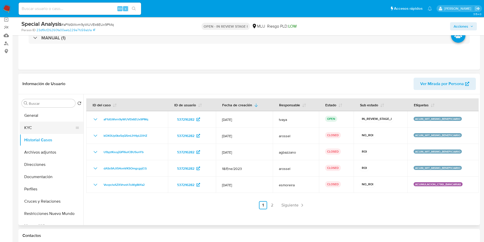
click at [34, 128] on button "KYC" at bounding box center [50, 127] width 60 height 12
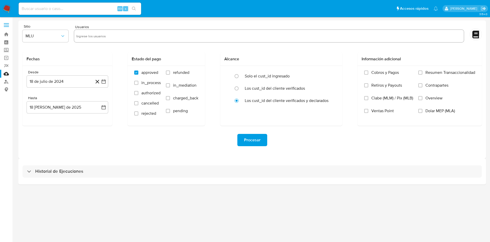
click at [108, 37] on input "text" at bounding box center [268, 36] width 385 height 8
paste input "537216282"
type input "537216282"
click at [102, 81] on icon "button" at bounding box center [103, 81] width 5 height 5
click at [33, 99] on icon "Mes anterior" at bounding box center [36, 100] width 6 height 6
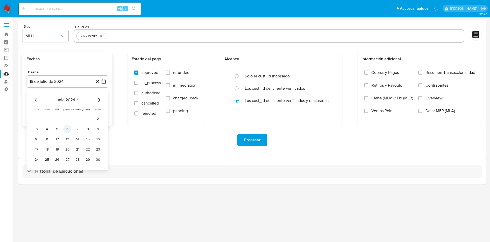
click at [70, 129] on button "6" at bounding box center [67, 129] width 8 height 8
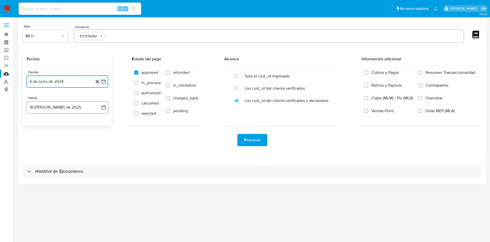
click at [105, 106] on icon "button" at bounding box center [103, 107] width 5 height 5
click at [35, 124] on icon "Mes anterior" at bounding box center [36, 125] width 6 height 6
click at [76, 153] on button "6" at bounding box center [77, 155] width 8 height 8
click at [101, 80] on icon at bounding box center [97, 81] width 6 height 6
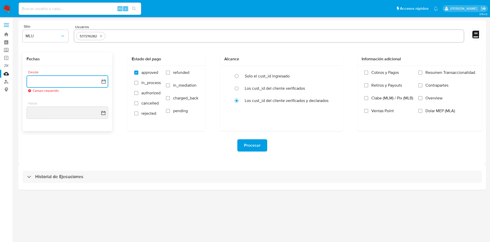
click at [105, 81] on icon "button" at bounding box center [103, 81] width 5 height 5
click at [99, 98] on icon "Mes siguiente" at bounding box center [99, 100] width 6 height 6
click at [34, 99] on icon "Mes anterior" at bounding box center [36, 100] width 6 height 6
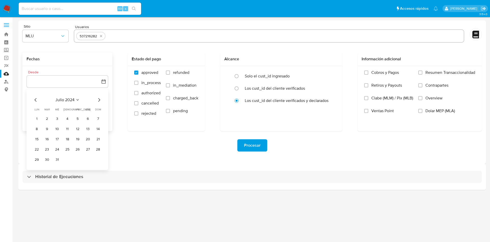
click at [101, 98] on icon "Mes siguiente" at bounding box center [99, 100] width 6 height 6
click at [43, 128] on button "6" at bounding box center [47, 129] width 8 height 8
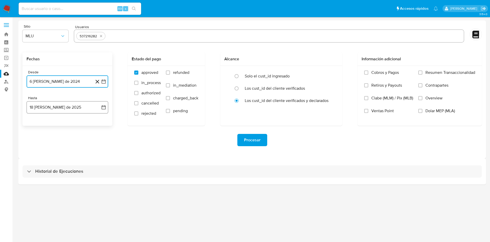
click at [103, 107] on icon "button" at bounding box center [103, 107] width 5 height 5
click at [55, 153] on button "6" at bounding box center [57, 155] width 8 height 8
click at [179, 73] on span "refunded" at bounding box center [181, 72] width 16 height 5
click at [170, 73] on input "refunded" at bounding box center [168, 72] width 4 height 4
checkbox input "true"
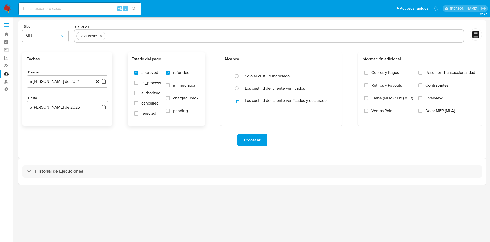
click at [175, 97] on span "charged_back" at bounding box center [185, 97] width 25 height 5
click at [170, 97] on input "charged_back" at bounding box center [168, 98] width 4 height 4
checkbox input "true"
click at [137, 31] on div "537216282" at bounding box center [269, 35] width 390 height 13
click at [133, 40] on div "537216282" at bounding box center [269, 35] width 390 height 13
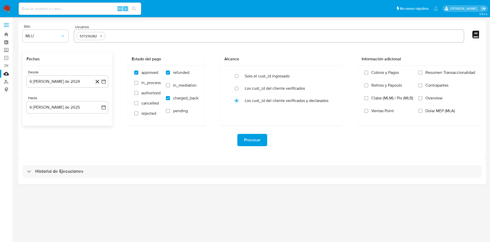
drag, startPoint x: 135, startPoint y: 33, endPoint x: 129, endPoint y: 44, distance: 12.2
click at [136, 33] on input "text" at bounding box center [284, 36] width 354 height 8
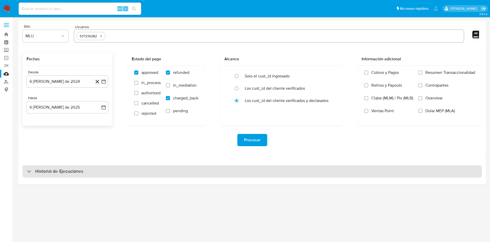
click at [76, 174] on h3 "Historial de Ejecuciones" at bounding box center [59, 171] width 48 height 6
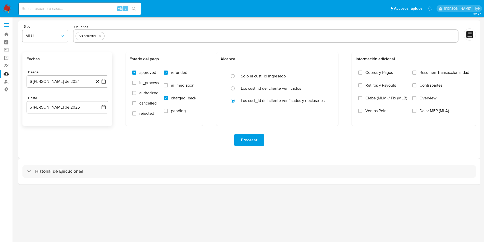
select select "10"
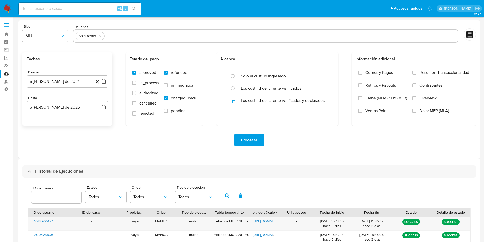
click at [148, 38] on input "text" at bounding box center [281, 36] width 349 height 8
type input "609555613"
click at [146, 39] on input "text" at bounding box center [296, 36] width 317 height 8
paste input "167799007"
type input "167799007"
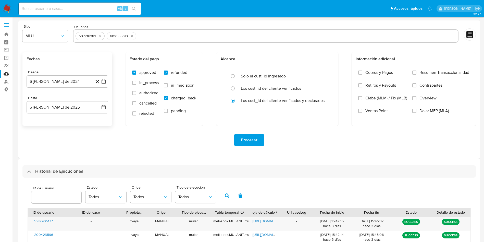
click at [290, 155] on div "Sitio MLU Usuarios 537216282 609555613 Fechas Desde 6 [PERSON_NAME] de 2024 [DA…" at bounding box center [248, 89] width 461 height 138
click at [253, 138] on span "Procesar" at bounding box center [249, 139] width 17 height 11
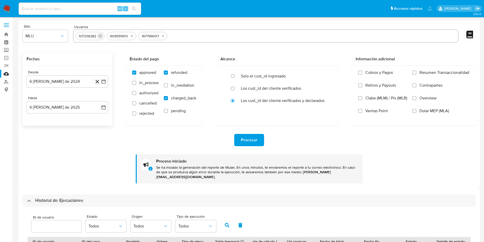
click at [100, 37] on icon "quitar 537216282" at bounding box center [100, 36] width 2 height 2
click at [100, 37] on icon "quitar 609555613" at bounding box center [101, 36] width 4 height 4
click at [100, 37] on icon "quitar 167799007" at bounding box center [100, 36] width 2 height 2
click at [100, 37] on input "text" at bounding box center [266, 36] width 380 height 8
paste input "1212158401"
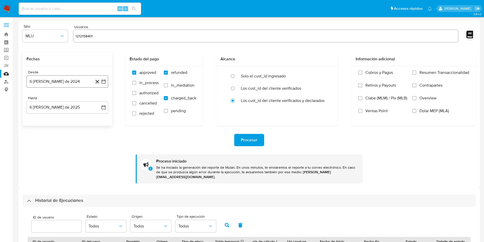
type input "1212158401"
click at [104, 81] on icon "button" at bounding box center [103, 81] width 5 height 5
click at [100, 99] on icon "Mes siguiente" at bounding box center [99, 100] width 2 height 4
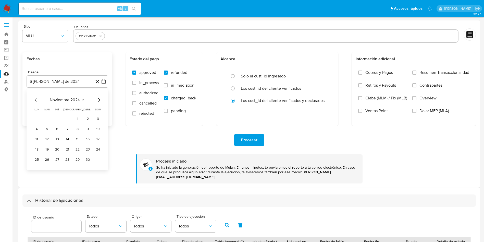
click at [99, 100] on icon "Mes siguiente" at bounding box center [99, 100] width 6 height 6
click at [66, 138] on button "12" at bounding box center [67, 139] width 8 height 8
click at [249, 148] on div "Procesar Proceso iniciado Se ha iniciado la generación del reporte de Mulan. En…" at bounding box center [248, 155] width 453 height 58
click at [253, 143] on span "Procesar" at bounding box center [249, 139] width 17 height 11
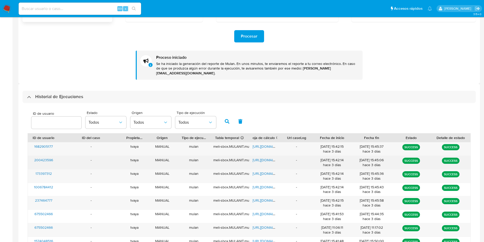
scroll to position [115, 0]
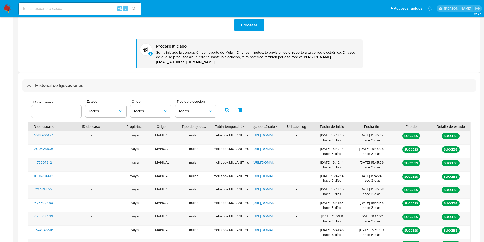
click at [49, 84] on div "Historial de Ejecuciones" at bounding box center [248, 85] width 453 height 12
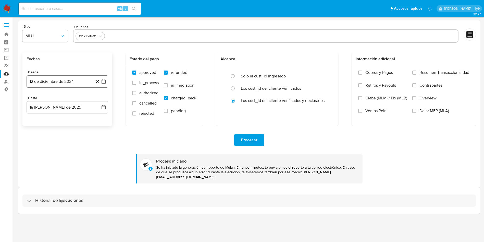
scroll to position [0, 0]
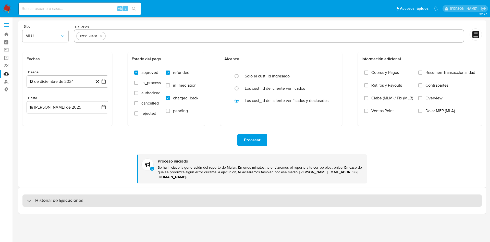
click at [65, 198] on h3 "Historial de Ejecuciones" at bounding box center [59, 200] width 48 height 6
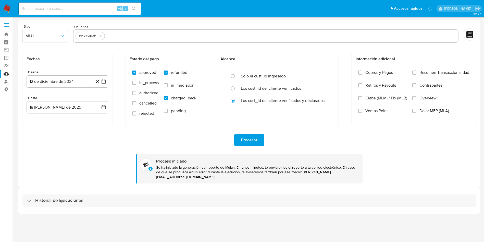
select select "10"
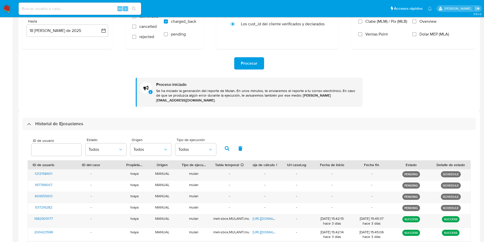
scroll to position [115, 0]
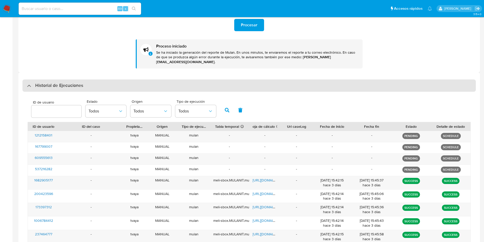
click at [61, 84] on div "Historial de Ejecuciones" at bounding box center [248, 85] width 453 height 12
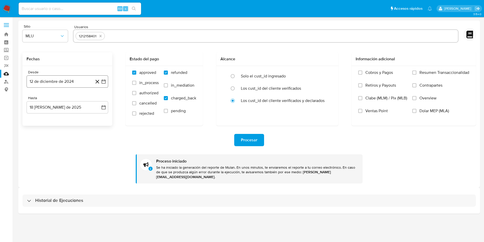
scroll to position [0, 0]
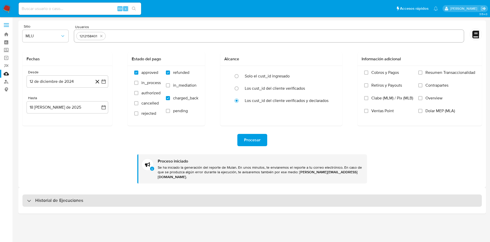
click at [62, 199] on div "Historial de Ejecuciones" at bounding box center [251, 200] width 459 height 12
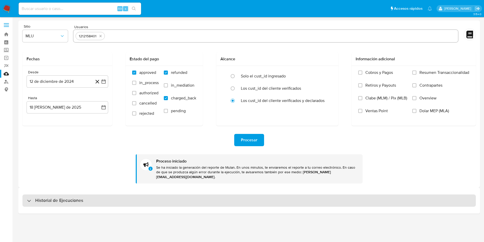
select select "10"
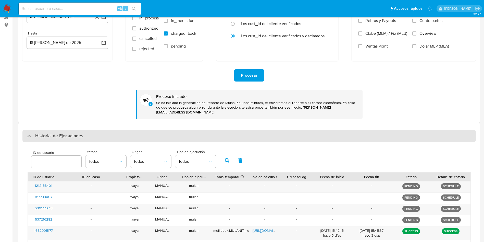
scroll to position [77, 0]
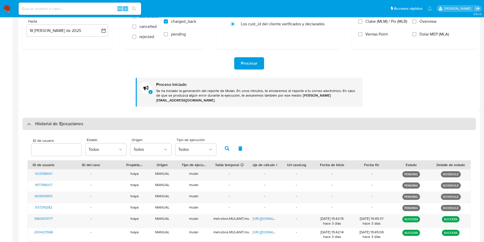
click at [73, 123] on div "Historial de Ejecuciones" at bounding box center [248, 124] width 453 height 12
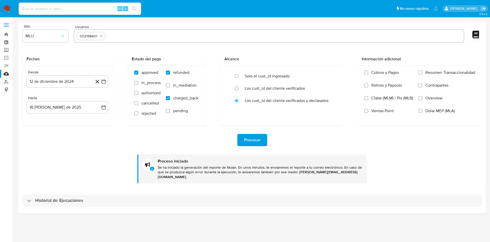
click at [94, 202] on div "Historial de Ejecuciones" at bounding box center [251, 200] width 467 height 26
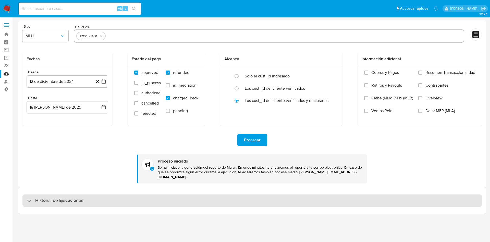
click at [94, 199] on div "Historial de Ejecuciones" at bounding box center [251, 200] width 459 height 12
select select "10"
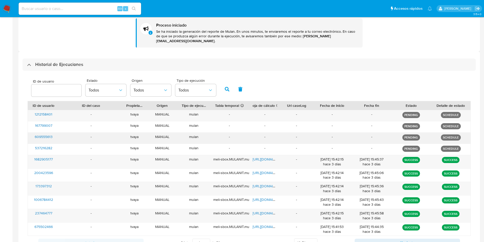
scroll to position [154, 0]
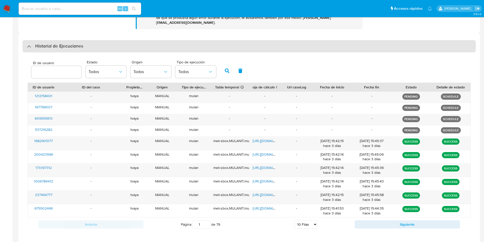
click at [64, 43] on h3 "Historial de Ejecuciones" at bounding box center [59, 46] width 48 height 6
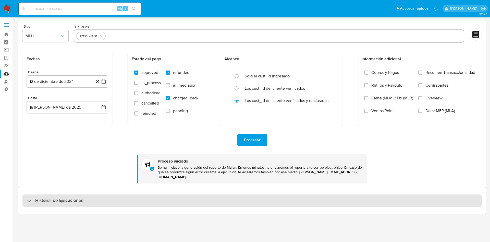
click at [69, 194] on div "Historial de Ejecuciones" at bounding box center [251, 200] width 459 height 12
select select "10"
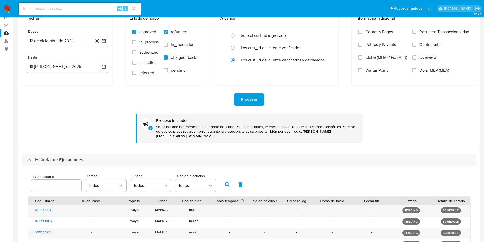
scroll to position [115, 0]
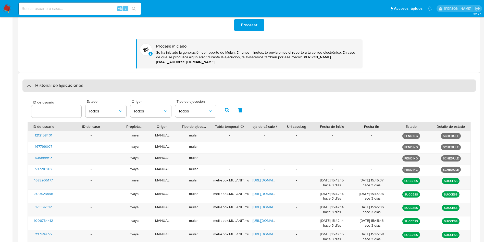
click at [79, 82] on h3 "Historial de Ejecuciones" at bounding box center [59, 85] width 48 height 6
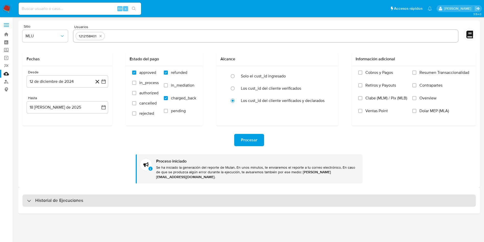
scroll to position [0, 0]
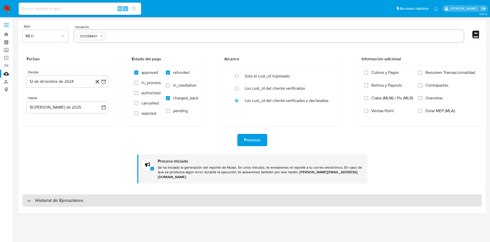
click at [91, 196] on div "Historial de Ejecuciones" at bounding box center [251, 200] width 459 height 12
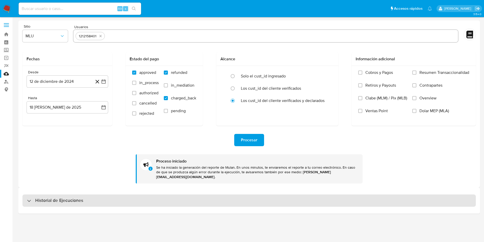
select select "10"
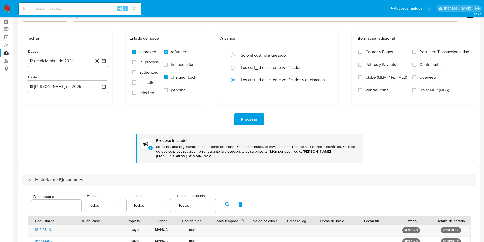
scroll to position [38, 0]
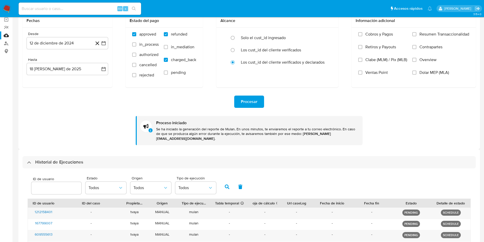
drag, startPoint x: 174, startPoint y: 156, endPoint x: 114, endPoint y: 125, distance: 67.7
click at [114, 125] on div "Procesar Proceso iniciado Se ha iniciado la generación del reporte de Mulan. En…" at bounding box center [248, 116] width 453 height 58
drag, startPoint x: 99, startPoint y: 127, endPoint x: 85, endPoint y: 126, distance: 14.9
click at [85, 126] on div "Procesar Proceso iniciado Se ha iniciado la generación del reporte de Mulan. En…" at bounding box center [248, 116] width 453 height 58
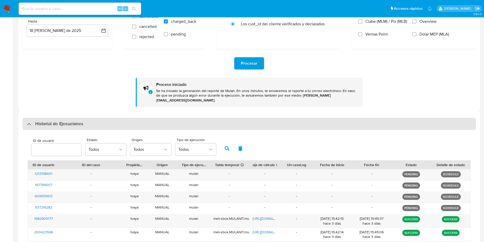
click at [57, 122] on div "Historial de Ejecuciones" at bounding box center [248, 124] width 453 height 12
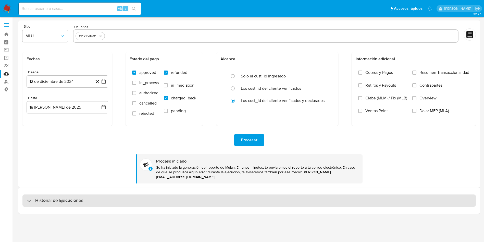
scroll to position [0, 0]
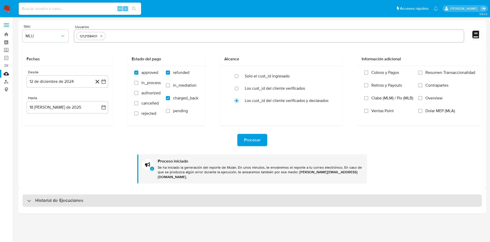
click at [64, 197] on h3 "Historial de Ejecuciones" at bounding box center [59, 200] width 48 height 6
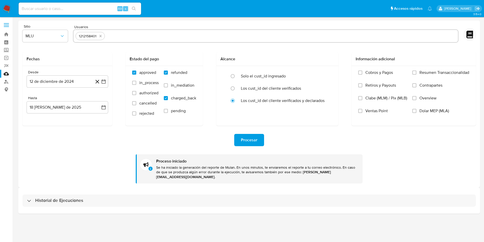
select select "10"
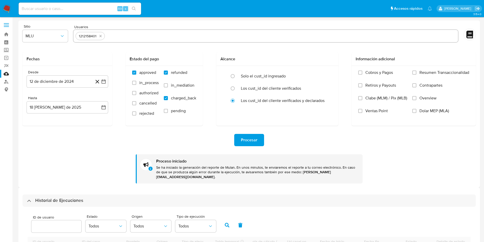
scroll to position [115, 0]
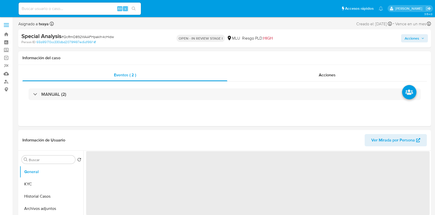
select select "10"
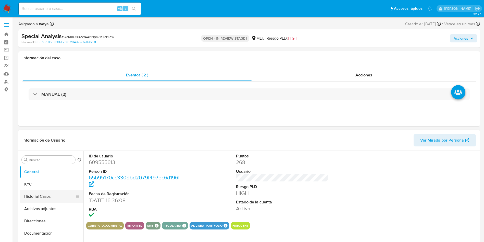
click at [50, 191] on button "Historial Casos" at bounding box center [50, 196] width 60 height 12
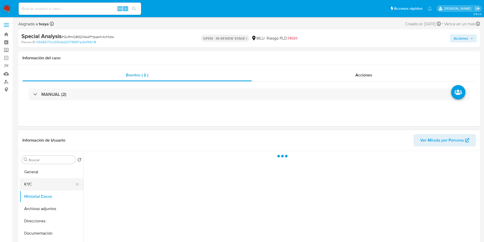
click at [38, 183] on button "KYC" at bounding box center [50, 184] width 60 height 12
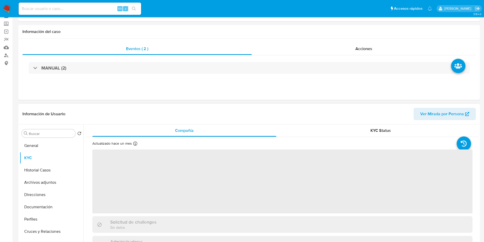
scroll to position [38, 0]
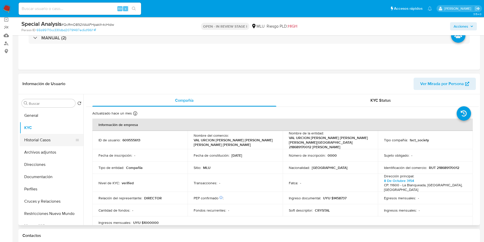
click at [28, 138] on button "Historial Casos" at bounding box center [50, 140] width 60 height 12
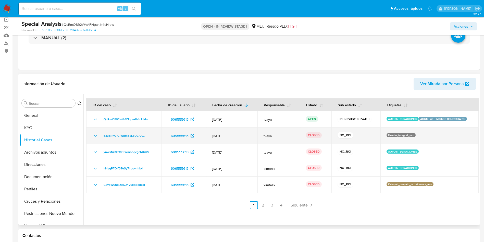
click at [97, 138] on icon "Mostrar/Ocultar" at bounding box center [95, 135] width 6 height 6
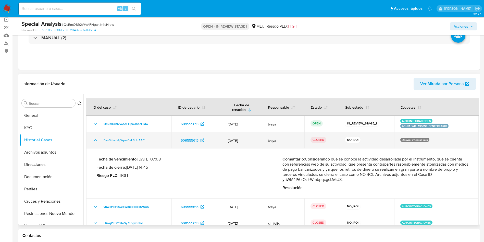
click at [97, 136] on td "EauBlrIvulGjWpmBaL5UuAAC" at bounding box center [128, 140] width 85 height 16
click at [92, 139] on td "EauBlrIvulGjWpmBaL5UuAAC" at bounding box center [128, 140] width 85 height 16
click at [94, 139] on icon "Mostrar/Ocultar" at bounding box center [95, 140] width 6 height 6
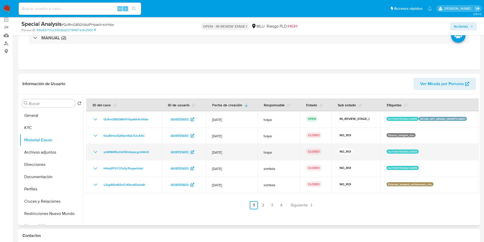
click at [97, 152] on icon "Mostrar/Ocultar" at bounding box center [95, 152] width 6 height 6
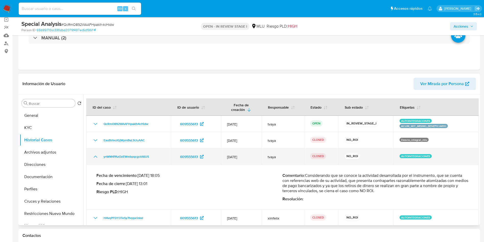
click at [97, 152] on td "ynWM4PAzOzEWmbpqcgctA6US" at bounding box center [128, 156] width 85 height 16
click at [95, 155] on icon "Mostrar/Ocultar" at bounding box center [95, 156] width 6 height 6
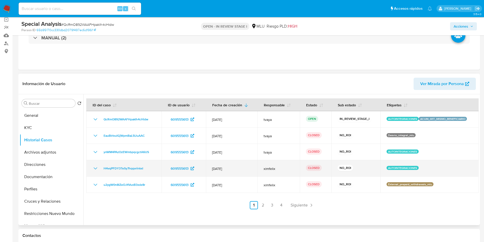
click at [93, 167] on icon "Mostrar/Ocultar" at bounding box center [95, 168] width 6 height 6
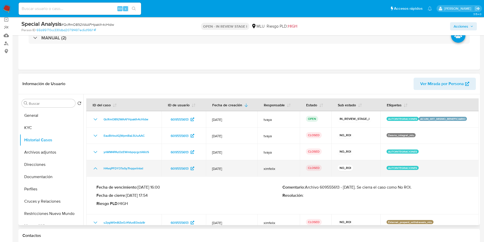
click at [93, 167] on icon "Mostrar/Ocultar" at bounding box center [95, 168] width 6 height 6
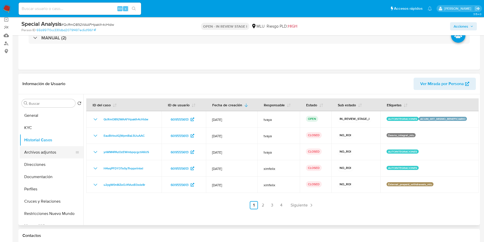
click at [48, 155] on button "Archivos adjuntos" at bounding box center [50, 152] width 60 height 12
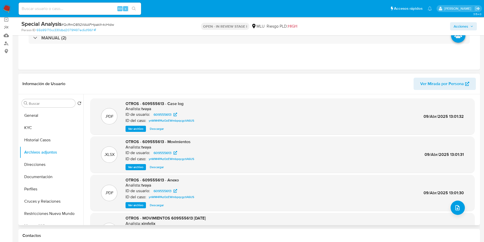
click at [137, 127] on span "Ver archivo" at bounding box center [135, 128] width 15 height 5
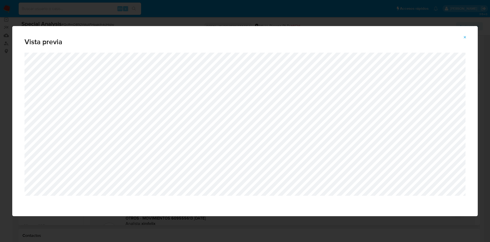
click at [403, 46] on div "Vista previa" at bounding box center [244, 39] width 465 height 27
click at [435, 35] on span "Attachment preview" at bounding box center [465, 37] width 4 height 7
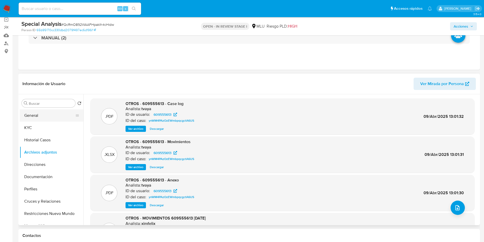
click at [45, 115] on button "General" at bounding box center [50, 115] width 60 height 12
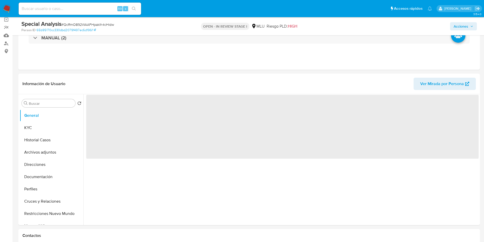
click at [102, 106] on span "‌" at bounding box center [282, 127] width 392 height 64
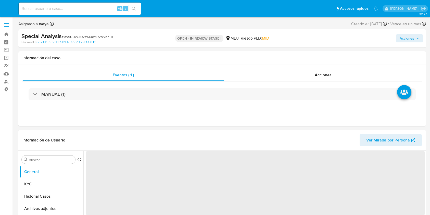
select select "10"
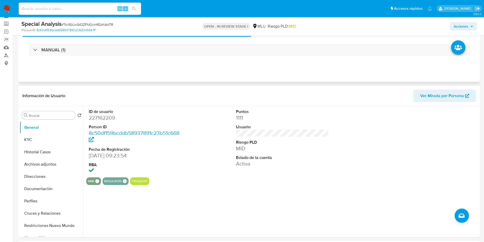
scroll to position [38, 0]
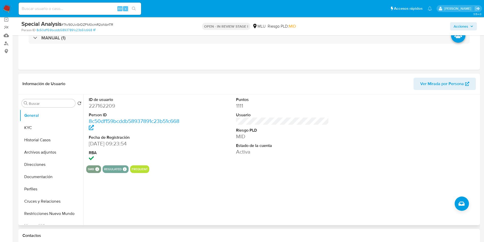
click at [108, 106] on dd "227162209" at bounding box center [135, 105] width 93 height 7
copy dd "227162209"
click at [39, 127] on button "KYC" at bounding box center [50, 127] width 60 height 12
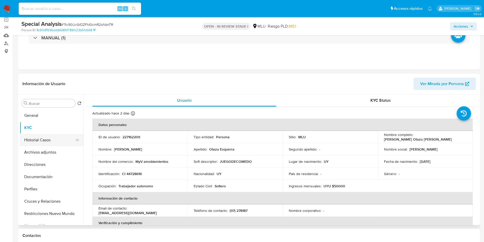
click at [38, 139] on button "Historial Casos" at bounding box center [50, 140] width 60 height 12
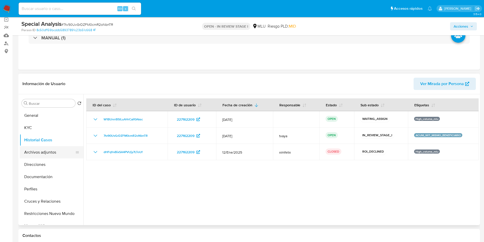
click at [39, 151] on button "Archivos adjuntos" at bounding box center [50, 152] width 60 height 12
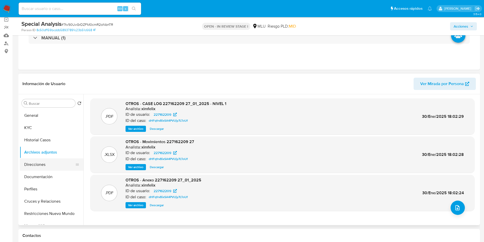
click at [37, 163] on button "Direcciones" at bounding box center [50, 164] width 60 height 12
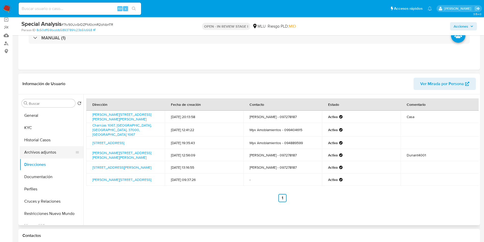
click at [43, 152] on button "Archivos adjuntos" at bounding box center [50, 152] width 60 height 12
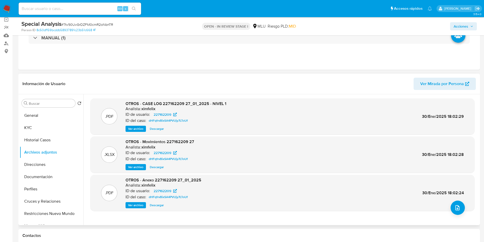
click at [137, 206] on span "Ver archivo" at bounding box center [135, 204] width 15 height 5
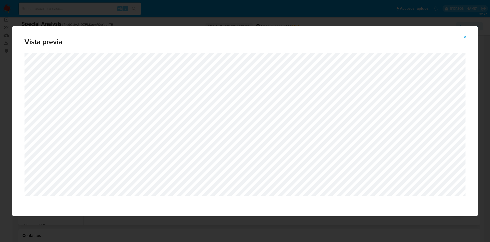
click at [370, 15] on div "Vista previa" at bounding box center [245, 121] width 490 height 242
click at [387, 24] on div "Vista previa" at bounding box center [245, 121] width 490 height 242
click at [430, 35] on icon "Attachment preview" at bounding box center [465, 37] width 4 height 4
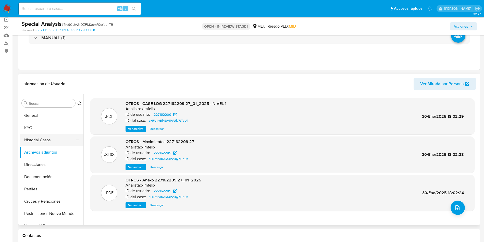
click at [41, 139] on button "Historial Casos" at bounding box center [50, 140] width 60 height 12
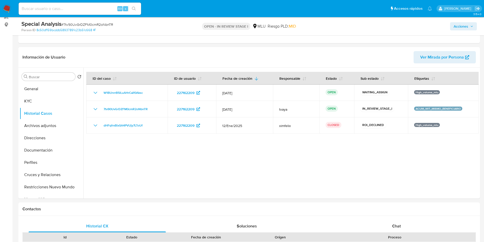
scroll to position [77, 0]
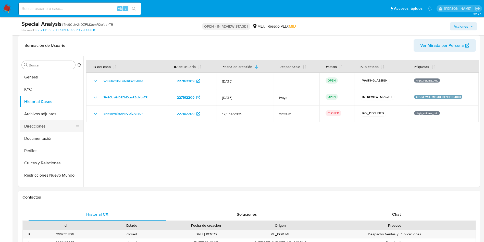
click at [34, 128] on button "Direcciones" at bounding box center [50, 126] width 60 height 12
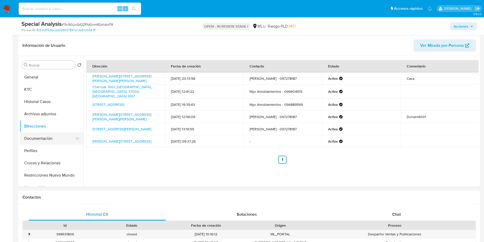
click at [42, 137] on button "Documentación" at bounding box center [50, 138] width 60 height 12
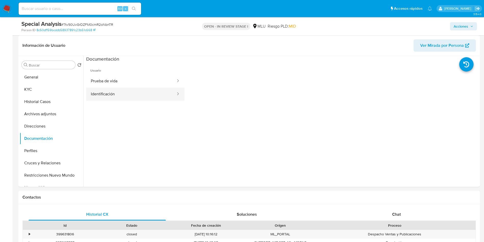
click at [136, 96] on button "Identificación" at bounding box center [131, 93] width 90 height 13
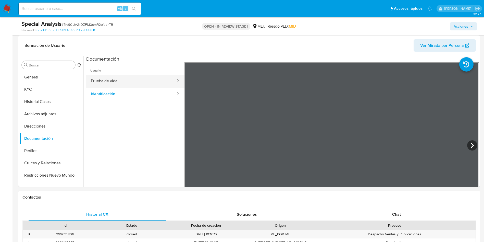
click at [147, 78] on button "Prueba de vida" at bounding box center [131, 80] width 90 height 13
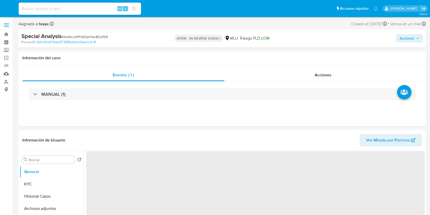
select select "10"
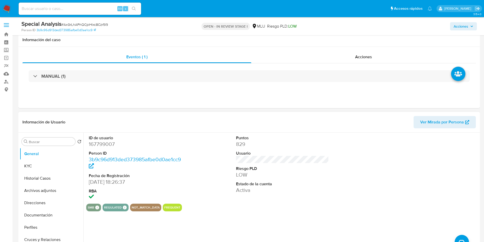
scroll to position [38, 0]
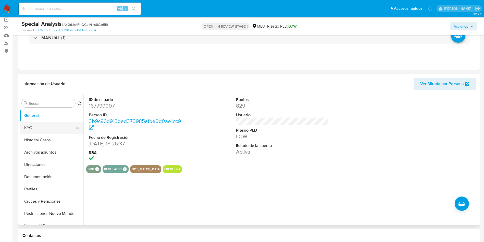
click at [37, 129] on button "KYC" at bounding box center [50, 127] width 60 height 12
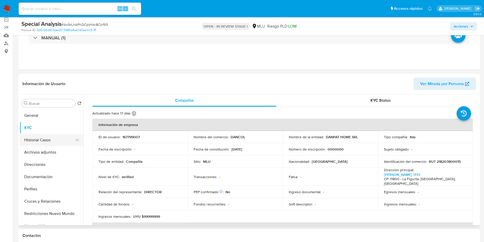
click at [35, 140] on button "Historial Casos" at bounding box center [50, 140] width 60 height 12
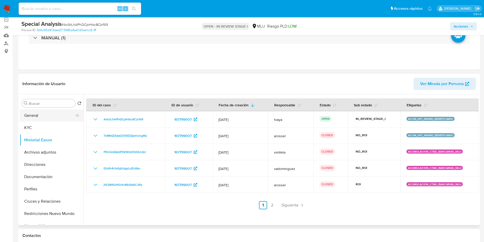
click at [45, 112] on button "General" at bounding box center [50, 115] width 60 height 12
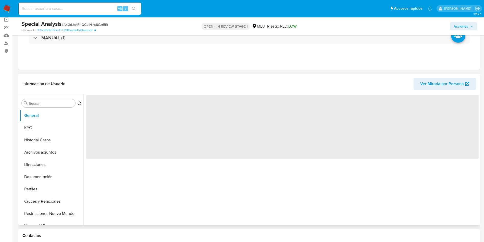
click at [101, 100] on span "‌" at bounding box center [282, 127] width 392 height 64
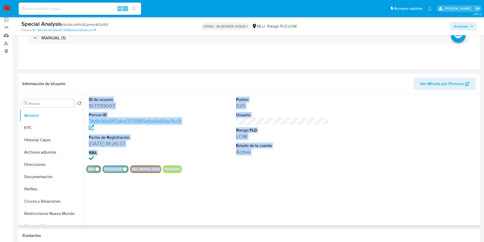
click at [103, 105] on dd "167799007" at bounding box center [135, 105] width 93 height 7
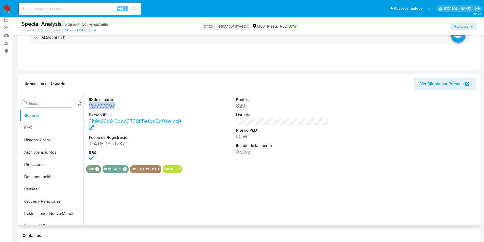
click at [103, 105] on dd "167799007" at bounding box center [135, 105] width 93 height 7
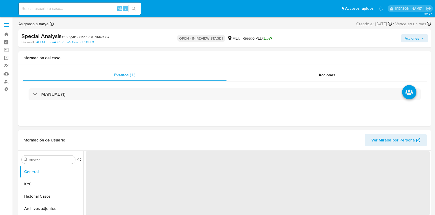
select select "10"
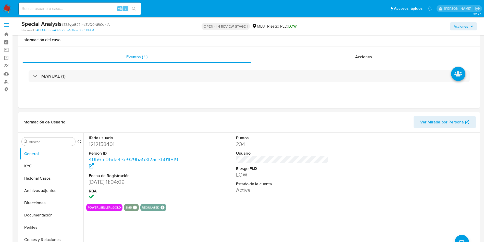
scroll to position [38, 0]
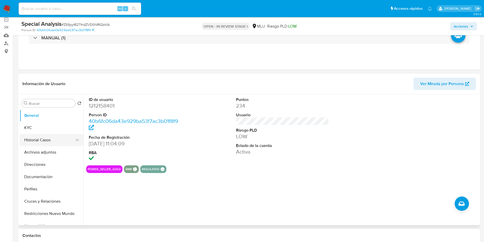
click at [36, 140] on button "Historial Casos" at bounding box center [50, 140] width 60 height 12
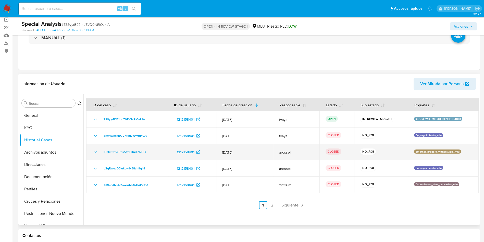
click at [94, 152] on icon "Mostrar/Ocultar" at bounding box center [95, 152] width 6 height 6
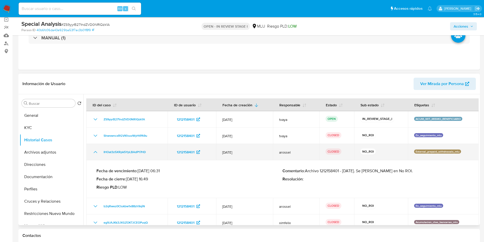
click at [94, 152] on icon "Mostrar/Ocultar" at bounding box center [96, 152] width 4 height 2
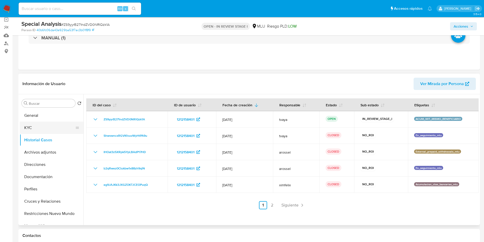
click at [47, 131] on button "KYC" at bounding box center [50, 127] width 60 height 12
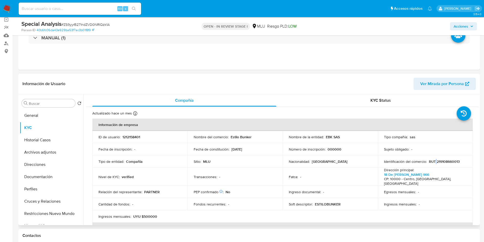
click at [435, 160] on p "RUT 219108660013" at bounding box center [444, 161] width 31 height 5
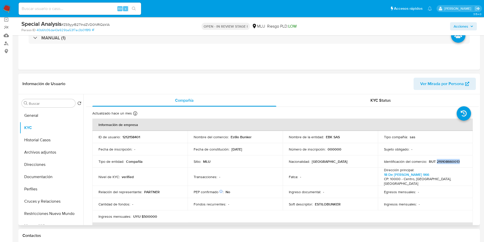
click at [435, 160] on p "RUT 219108660013" at bounding box center [444, 161] width 31 height 5
copy p "219108660013"
click at [129, 137] on p "1212158401" at bounding box center [131, 136] width 18 height 5
click at [130, 136] on p "1212158401" at bounding box center [131, 136] width 18 height 5
copy p "1212158401"
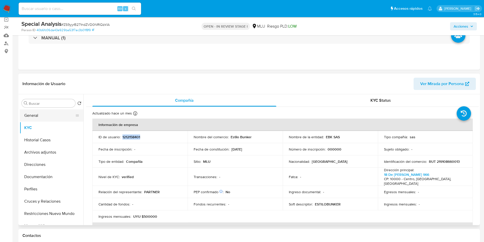
click at [40, 116] on button "General" at bounding box center [50, 115] width 60 height 12
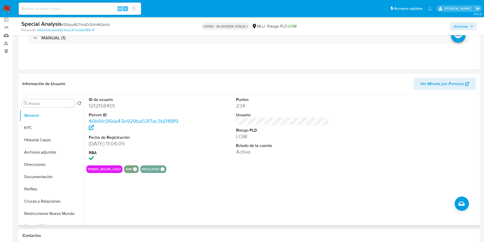
click at [103, 106] on dd "1212158401" at bounding box center [135, 105] width 93 height 7
copy dd "1212158401"
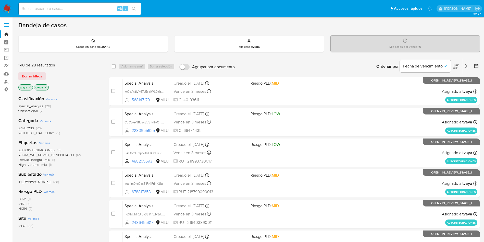
click at [79, 227] on div "MLU (28)" at bounding box center [59, 225] width 82 height 5
click at [93, 8] on input at bounding box center [80, 8] width 122 height 7
paste input "537216282"
type input "537216282"
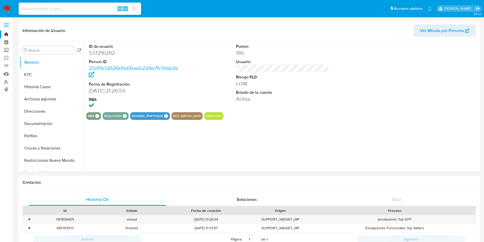
select select "10"
click at [41, 86] on button "Historial Casos" at bounding box center [50, 87] width 60 height 12
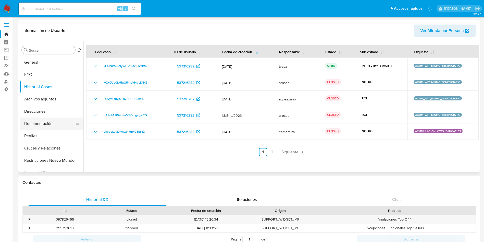
click at [37, 123] on button "Documentación" at bounding box center [50, 123] width 60 height 12
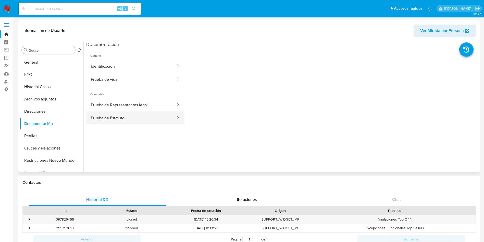
click at [148, 116] on button "Prueba de Estatuto" at bounding box center [131, 117] width 90 height 13
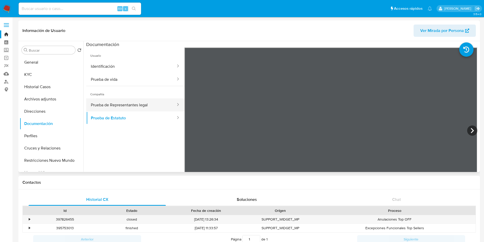
click at [109, 105] on button "Prueba de Representantes legal" at bounding box center [131, 104] width 90 height 13
click at [39, 67] on button "General" at bounding box center [50, 62] width 60 height 12
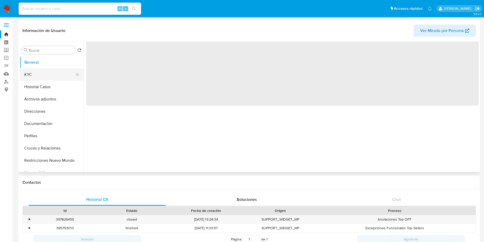
click at [39, 78] on button "KYC" at bounding box center [50, 74] width 60 height 12
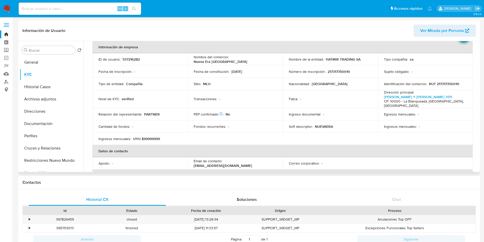
scroll to position [27, 0]
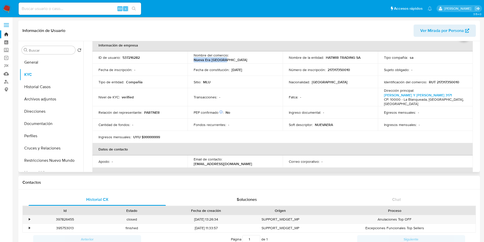
drag, startPoint x: 261, startPoint y: 57, endPoint x: 230, endPoint y: 59, distance: 30.4
click at [230, 59] on div "Nombre del comercio : Nueva Era Uruguay" at bounding box center [235, 57] width 83 height 9
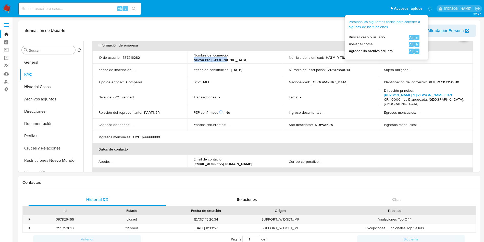
copy p "Nueva Era [GEOGRAPHIC_DATA]"
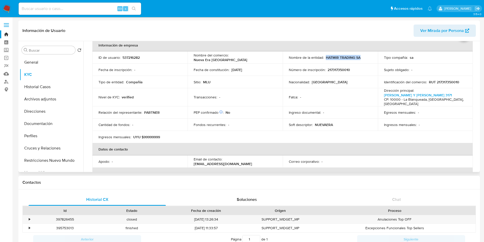
drag, startPoint x: 353, startPoint y: 59, endPoint x: 325, endPoint y: 57, distance: 27.9
click at [325, 57] on div "Nombre de la entidad : HATMIR TRADING SA" at bounding box center [330, 57] width 83 height 5
copy p "HATMIR TRADING SA"
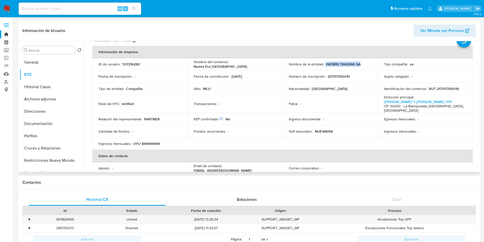
scroll to position [0, 0]
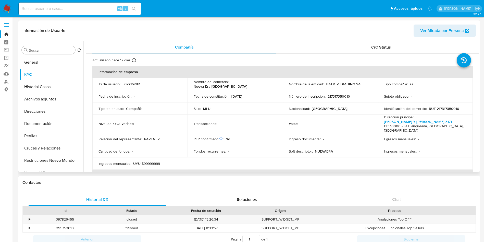
click at [267, 136] on div "PEP confirmado Obtenido de listas internas : No" at bounding box center [235, 138] width 83 height 5
click at [36, 63] on button "General" at bounding box center [50, 62] width 60 height 12
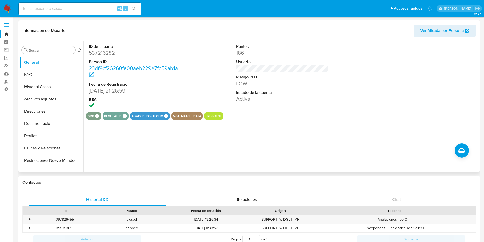
click at [107, 54] on dd "537216282" at bounding box center [135, 52] width 93 height 7
copy dd "537216282"
click at [32, 84] on button "Historial Casos" at bounding box center [50, 87] width 60 height 12
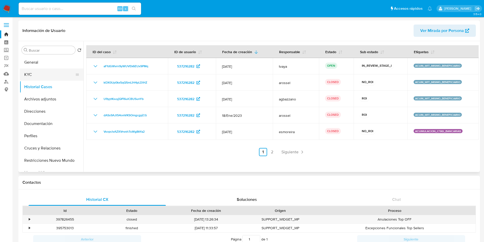
click at [32, 76] on button "KYC" at bounding box center [50, 74] width 60 height 12
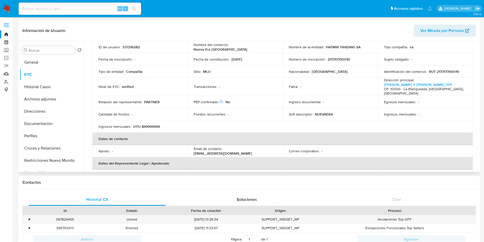
scroll to position [25, 0]
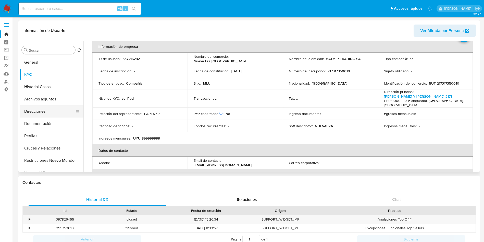
click at [32, 115] on button "Direcciones" at bounding box center [50, 111] width 60 height 12
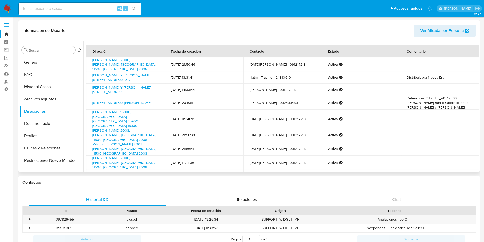
scroll to position [34, 0]
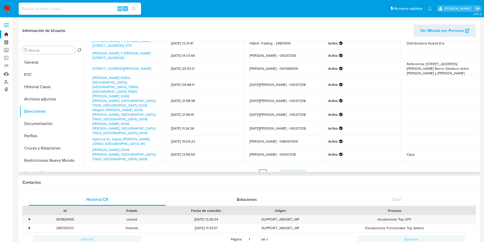
click at [297, 171] on span "Siguiente" at bounding box center [289, 173] width 17 height 4
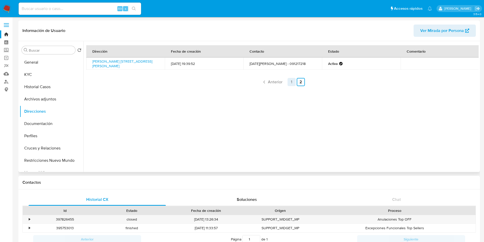
click at [292, 84] on link "1" at bounding box center [291, 82] width 8 height 8
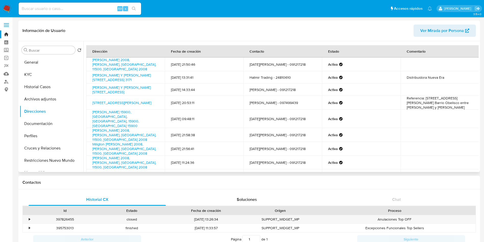
click at [279, 75] on td "Hatmir Trading - 24810610" at bounding box center [282, 77] width 79 height 12
copy td "24810610"
click at [43, 66] on button "General" at bounding box center [50, 62] width 60 height 12
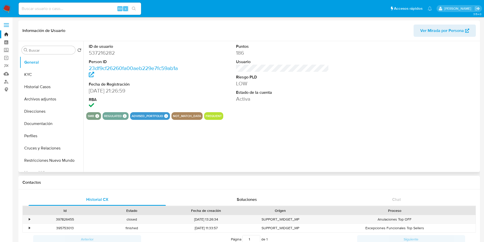
click at [105, 54] on dd "537216282" at bounding box center [135, 52] width 93 height 7
copy dd "537216282"
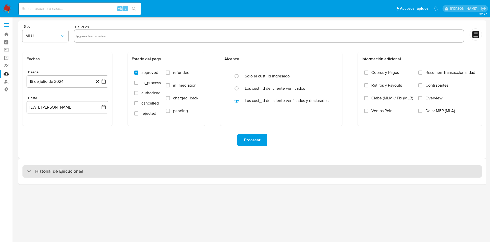
click at [62, 170] on h3 "Historial de Ejecuciones" at bounding box center [59, 171] width 48 height 6
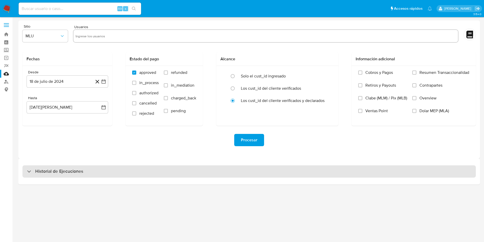
select select "10"
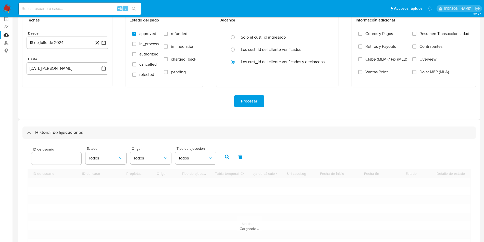
scroll to position [77, 0]
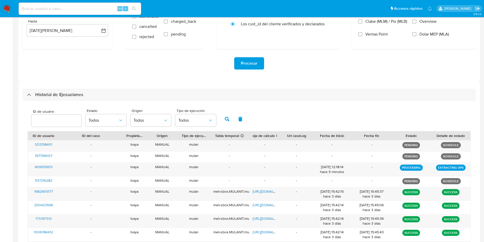
click at [65, 88] on div "Historial de Ejecuciones ID de usuario Estado Todos Origen Todos Tipo de ejecuc…" at bounding box center [248, 188] width 461 height 212
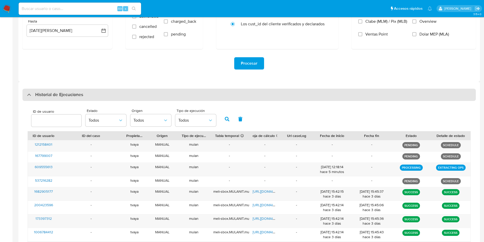
click at [69, 93] on h3 "Historial de Ejecuciones" at bounding box center [59, 95] width 48 height 6
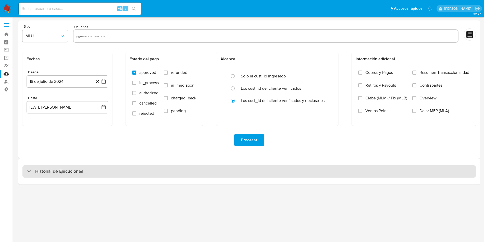
scroll to position [0, 0]
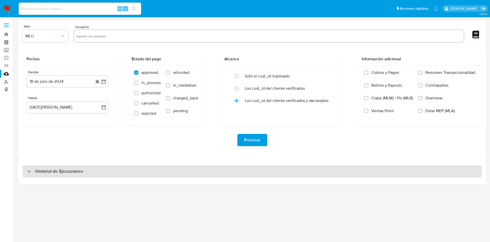
click at [88, 171] on div "Historial de Ejecuciones" at bounding box center [251, 171] width 459 height 12
select select "10"
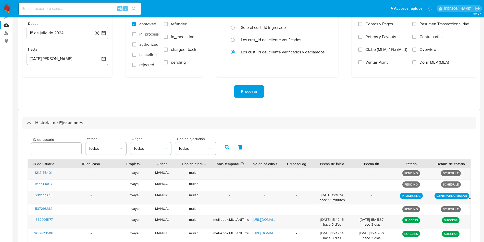
scroll to position [91, 0]
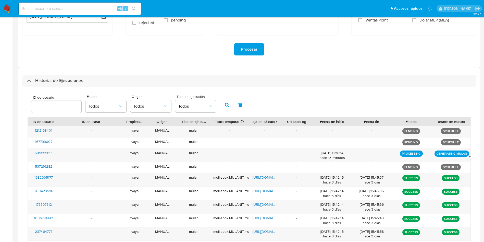
click at [257, 87] on div "ID de usuario Estado Todos Origen Todos Tipo de ejecución Todos ID de usuario I…" at bounding box center [248, 180] width 453 height 186
click at [98, 63] on div "Procesar" at bounding box center [248, 49] width 453 height 29
